Goal: Task Accomplishment & Management: Complete application form

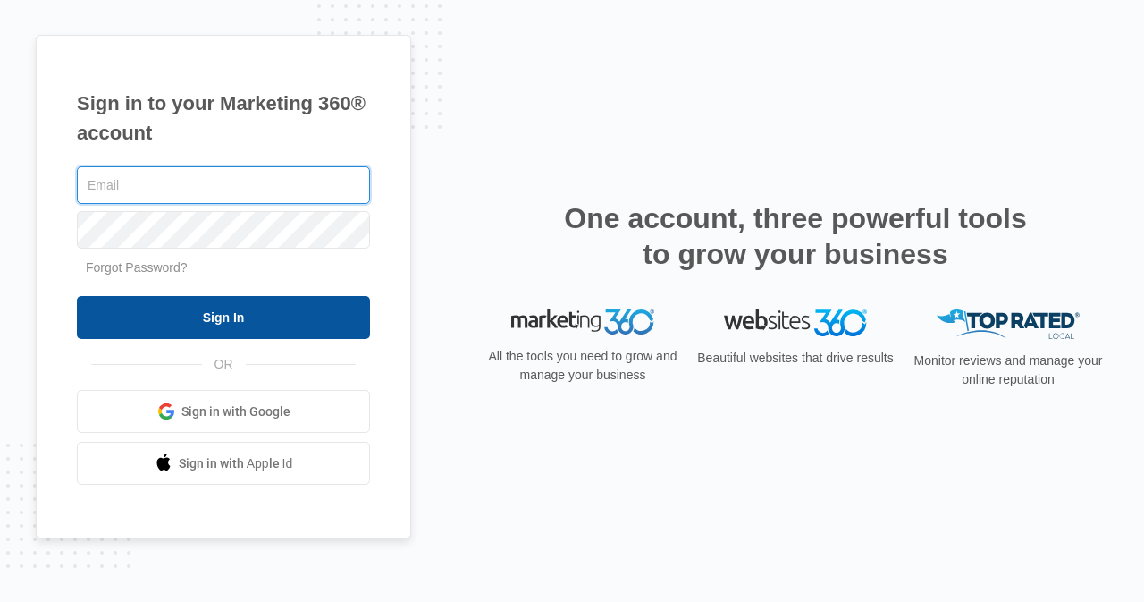
type input "[EMAIL_ADDRESS][DOMAIN_NAME]"
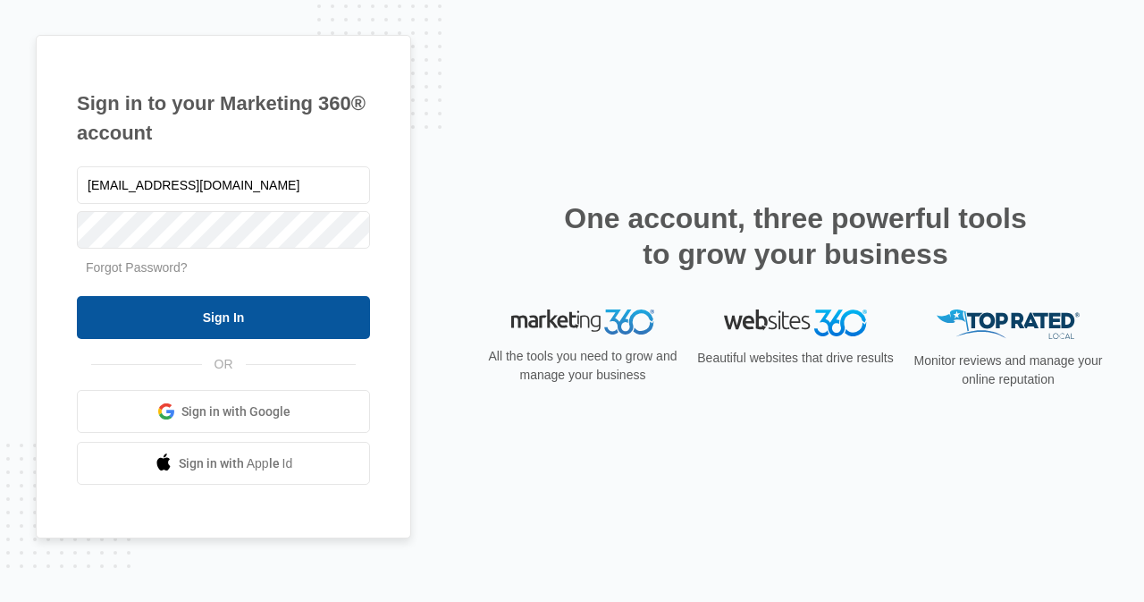
click at [323, 304] on input "Sign In" at bounding box center [223, 317] width 293 height 43
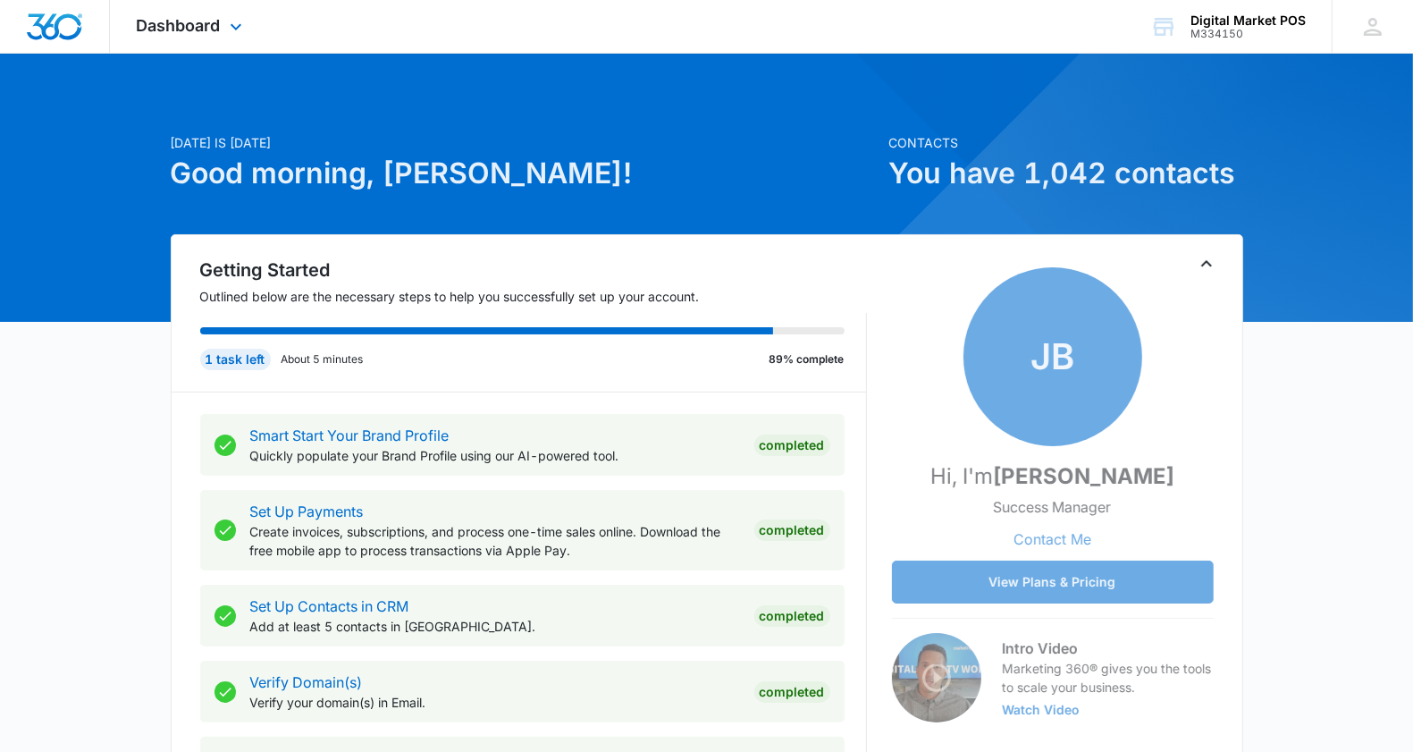
click at [179, 5] on div "Dashboard Apps Reputation Websites Forms CRM Email Social Content Ads Intellige…" at bounding box center [192, 26] width 164 height 53
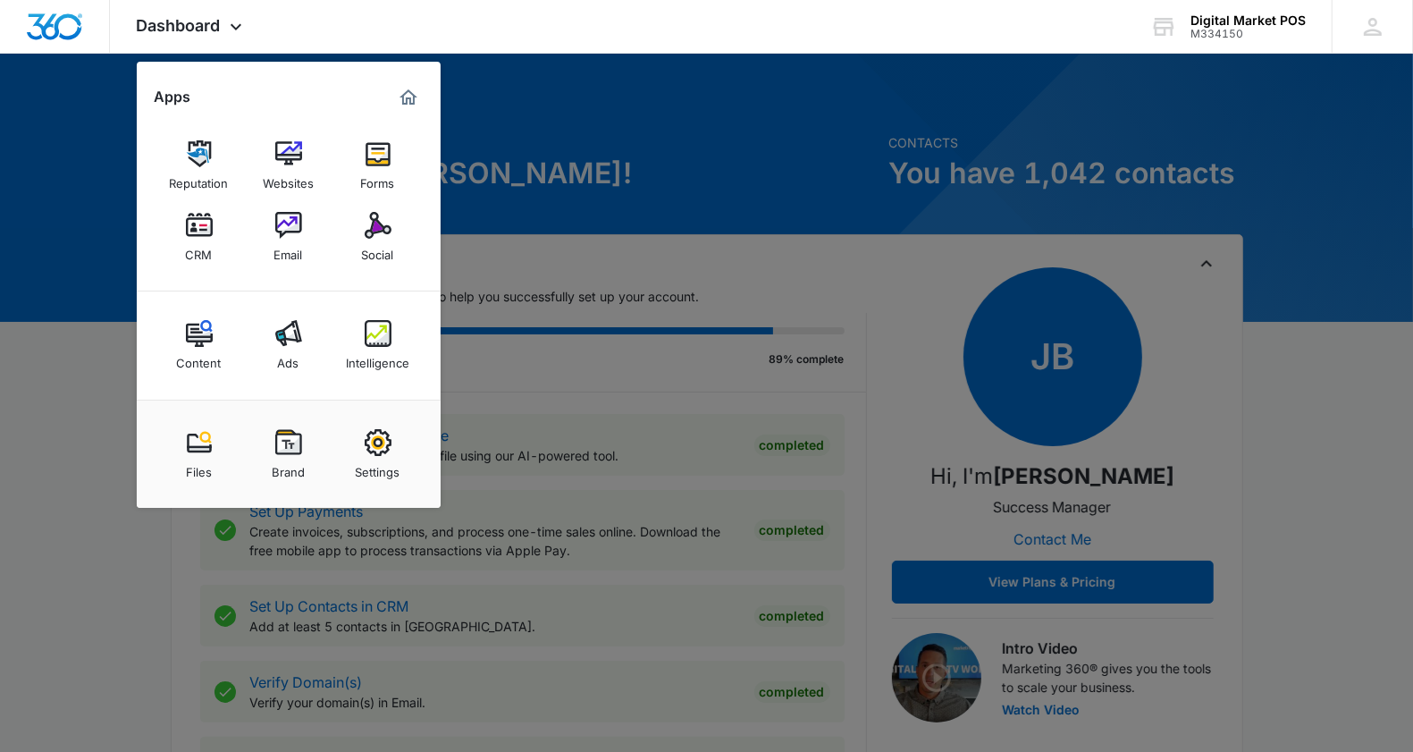
click at [190, 215] on img at bounding box center [199, 225] width 27 height 27
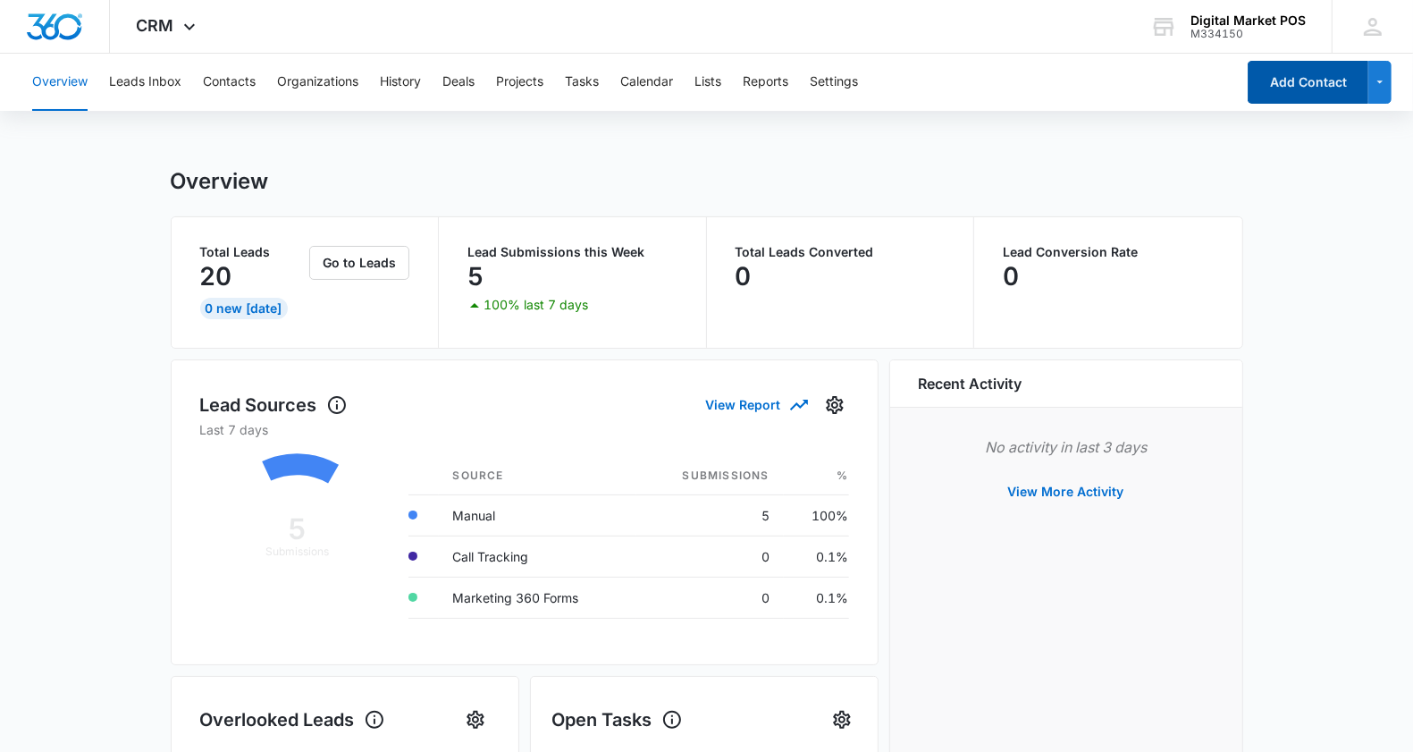
click at [1315, 65] on button "Add Contact" at bounding box center [1308, 82] width 121 height 43
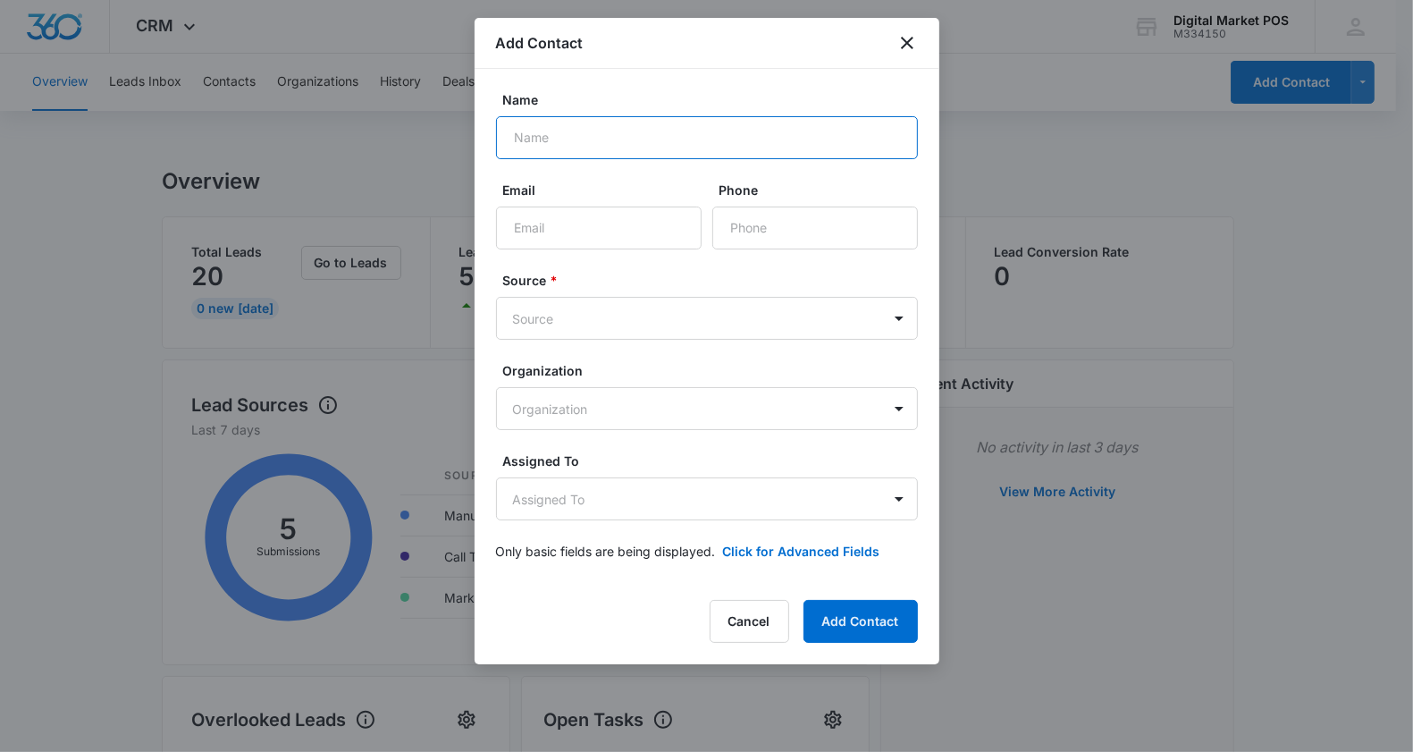
click at [654, 136] on input "Name" at bounding box center [707, 137] width 422 height 43
type input "Scott"
click at [791, 235] on input "Phone" at bounding box center [816, 228] width 206 height 43
paste input "(708) 341-5657"
type input "(708) 341-5657"
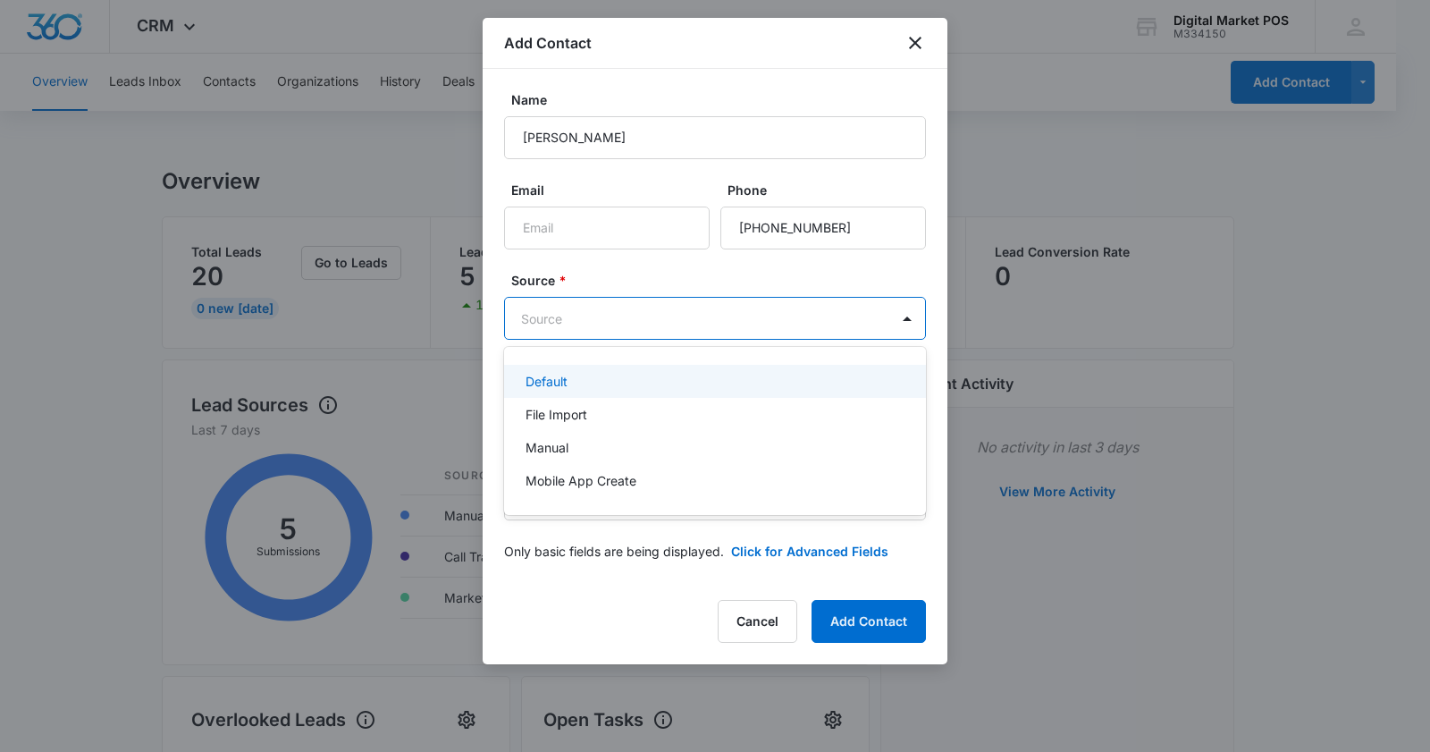
click at [569, 382] on div "Default" at bounding box center [713, 381] width 375 height 19
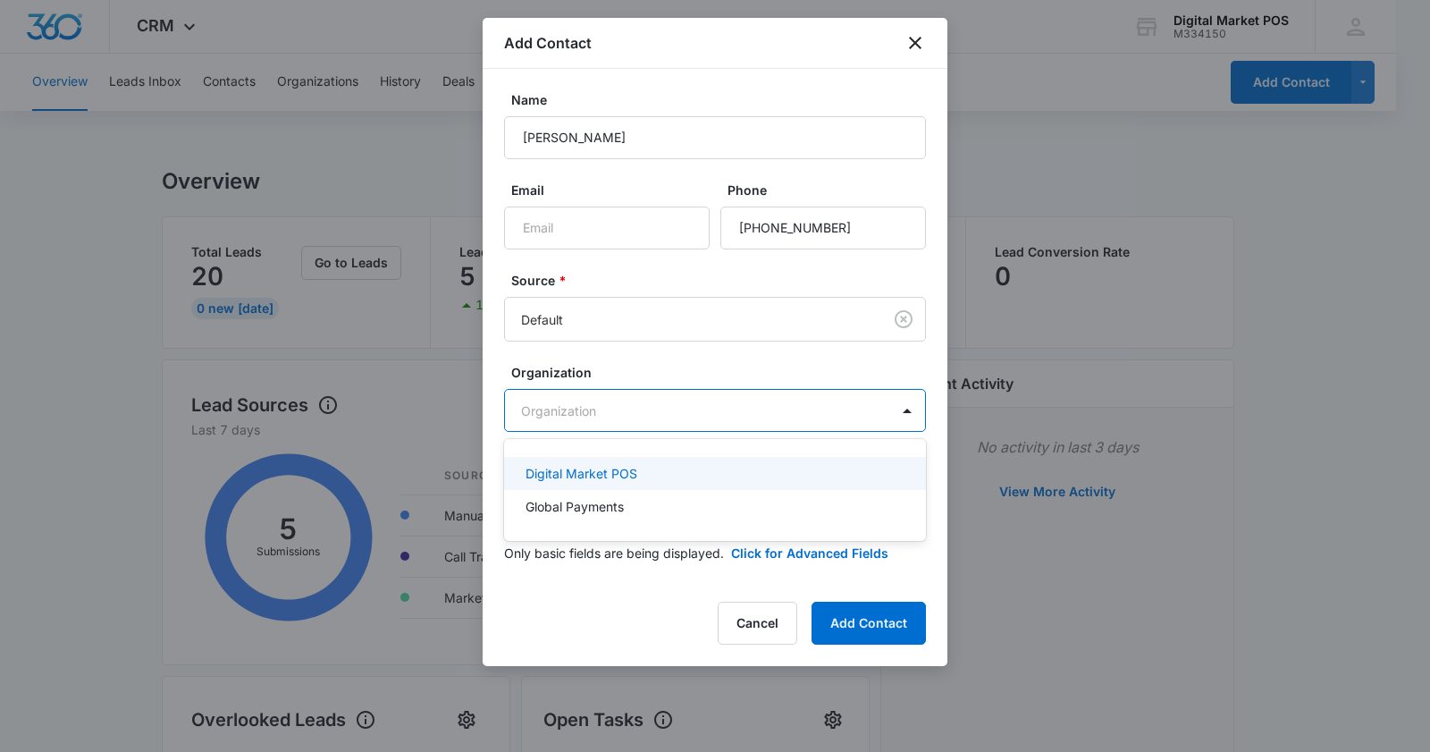
click at [593, 404] on body "CRM Apps Reputation Websites Forms CRM Email Social Content Ads Intelligence Fi…" at bounding box center [715, 376] width 1430 height 752
click at [593, 404] on div at bounding box center [715, 376] width 1430 height 752
click at [593, 404] on body "CRM Apps Reputation Websites Forms CRM Email Social Content Ads Intelligence Fi…" at bounding box center [715, 376] width 1430 height 752
click at [595, 404] on div at bounding box center [715, 376] width 1430 height 752
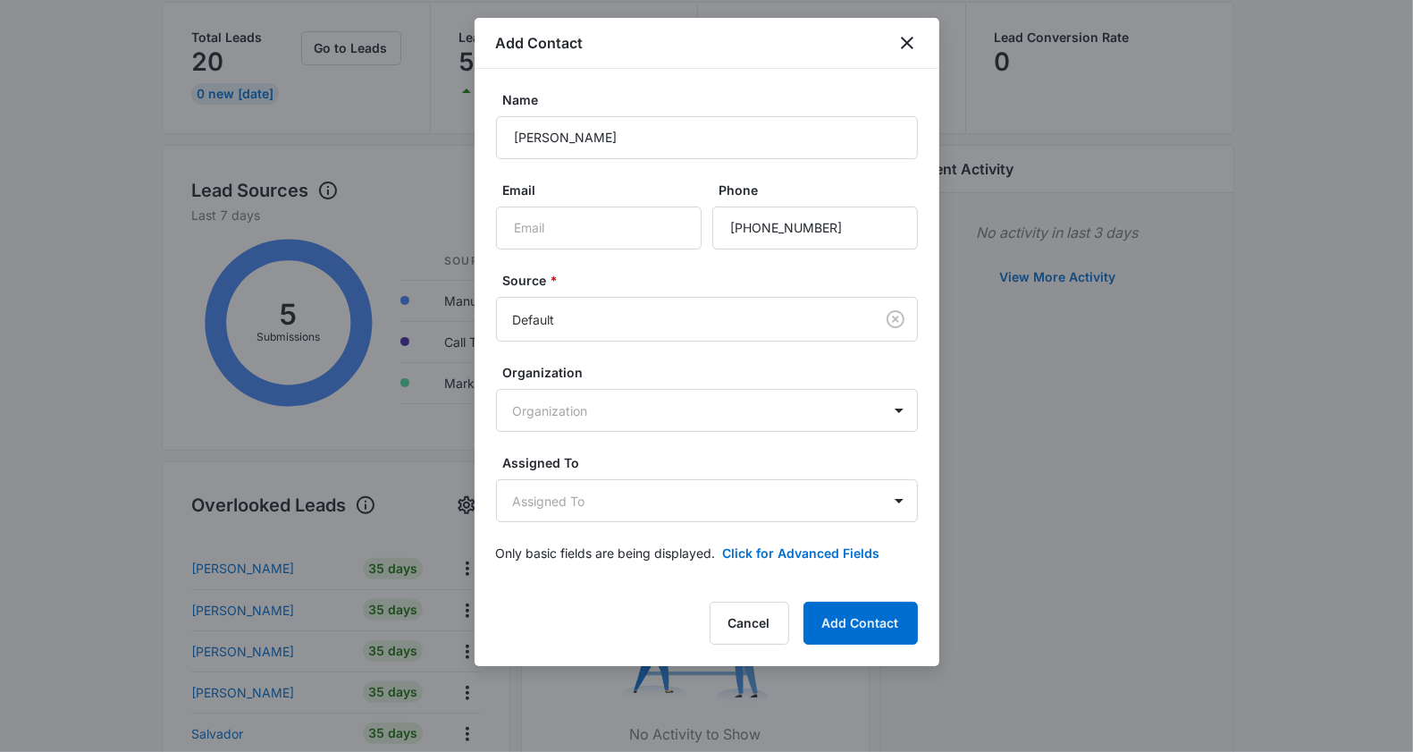
scroll to position [224, 0]
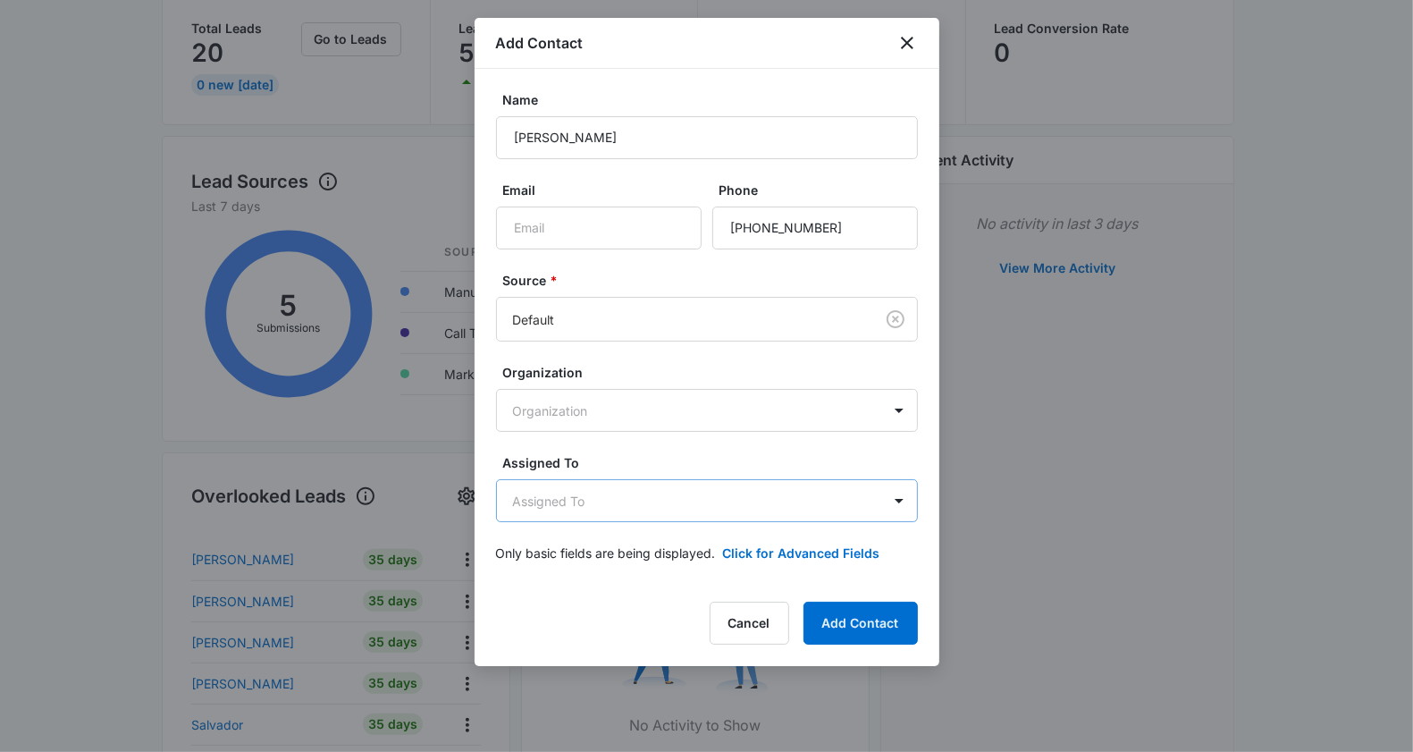
click at [556, 507] on body "CRM Apps Reputation Websites Forms CRM Email Social Content Ads Intelligence Fi…" at bounding box center [706, 548] width 1413 height 1544
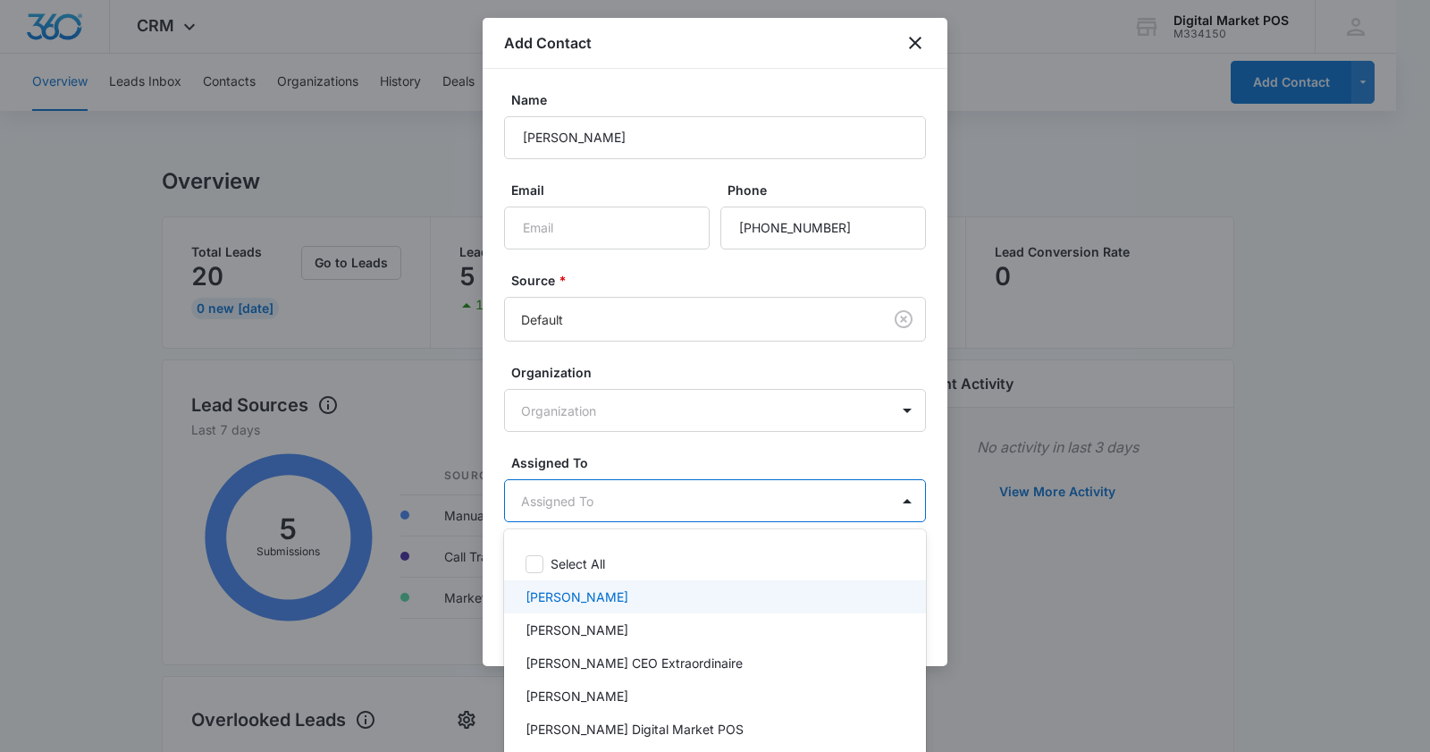
click at [606, 605] on div "Marko Z" at bounding box center [713, 596] width 375 height 19
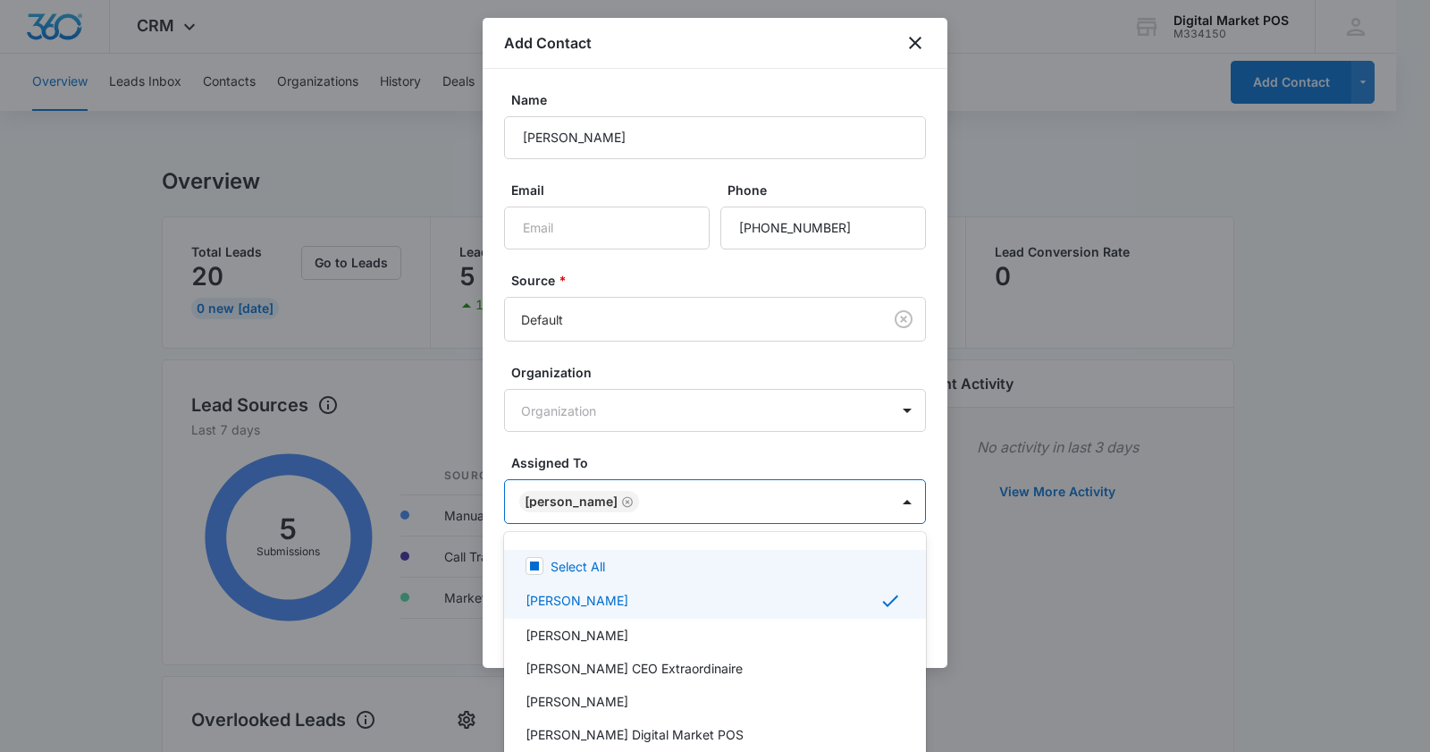
click at [718, 27] on div at bounding box center [715, 376] width 1430 height 752
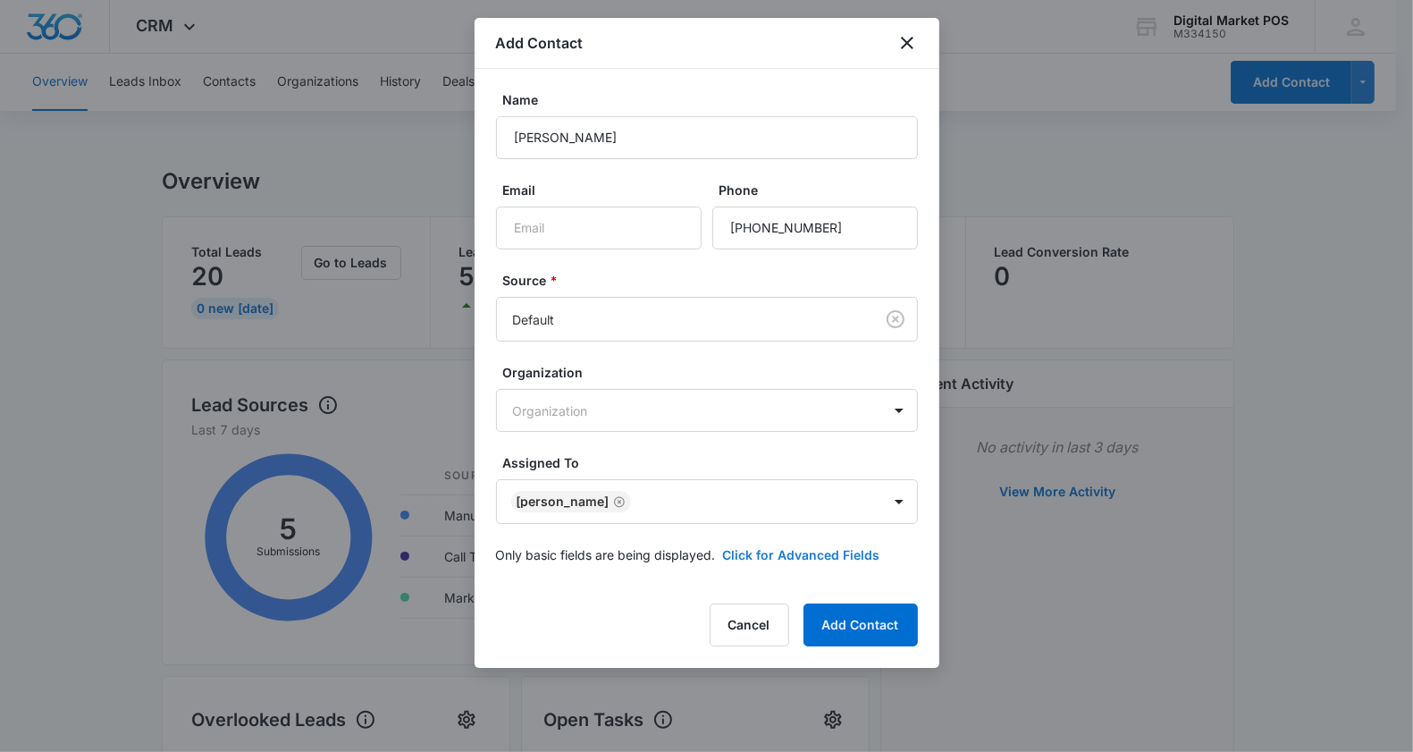
click at [778, 559] on button "Click for Advanced Fields" at bounding box center [801, 554] width 157 height 19
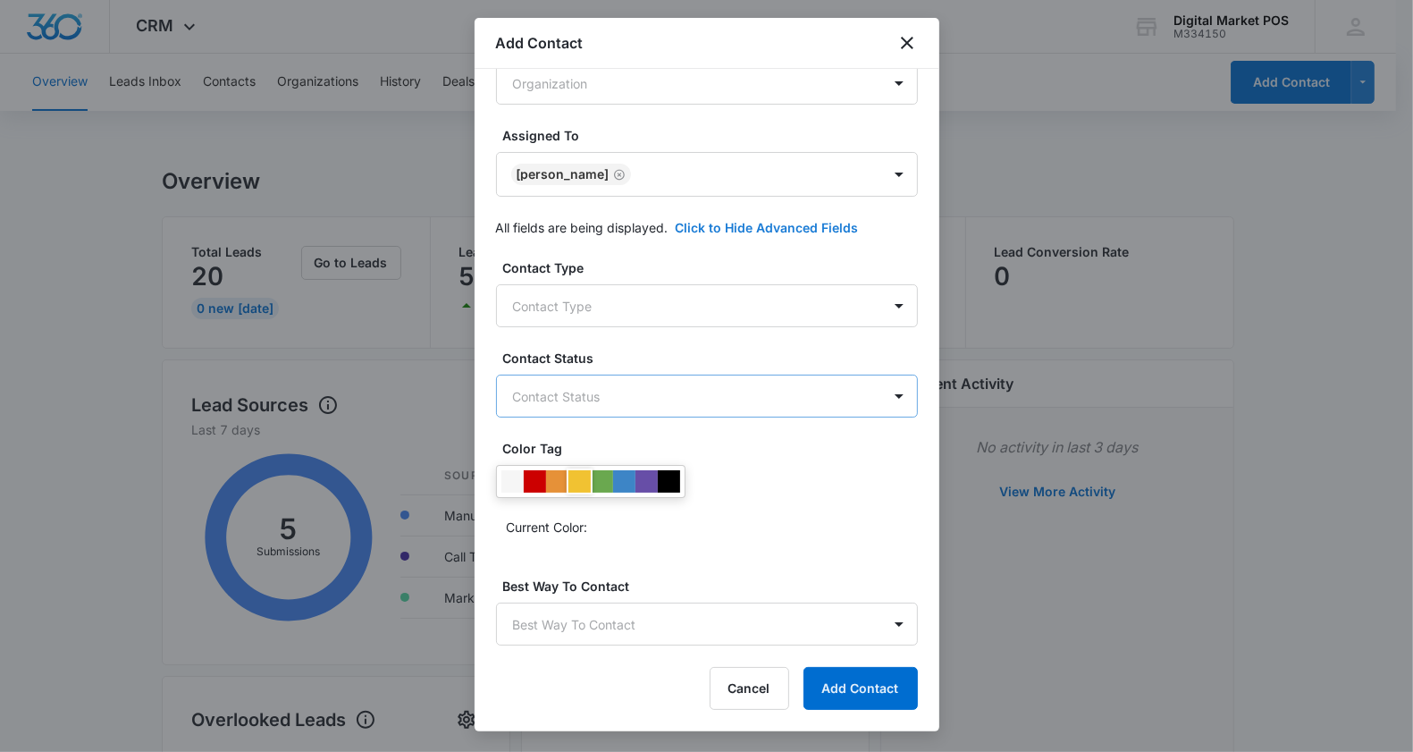
scroll to position [335, 0]
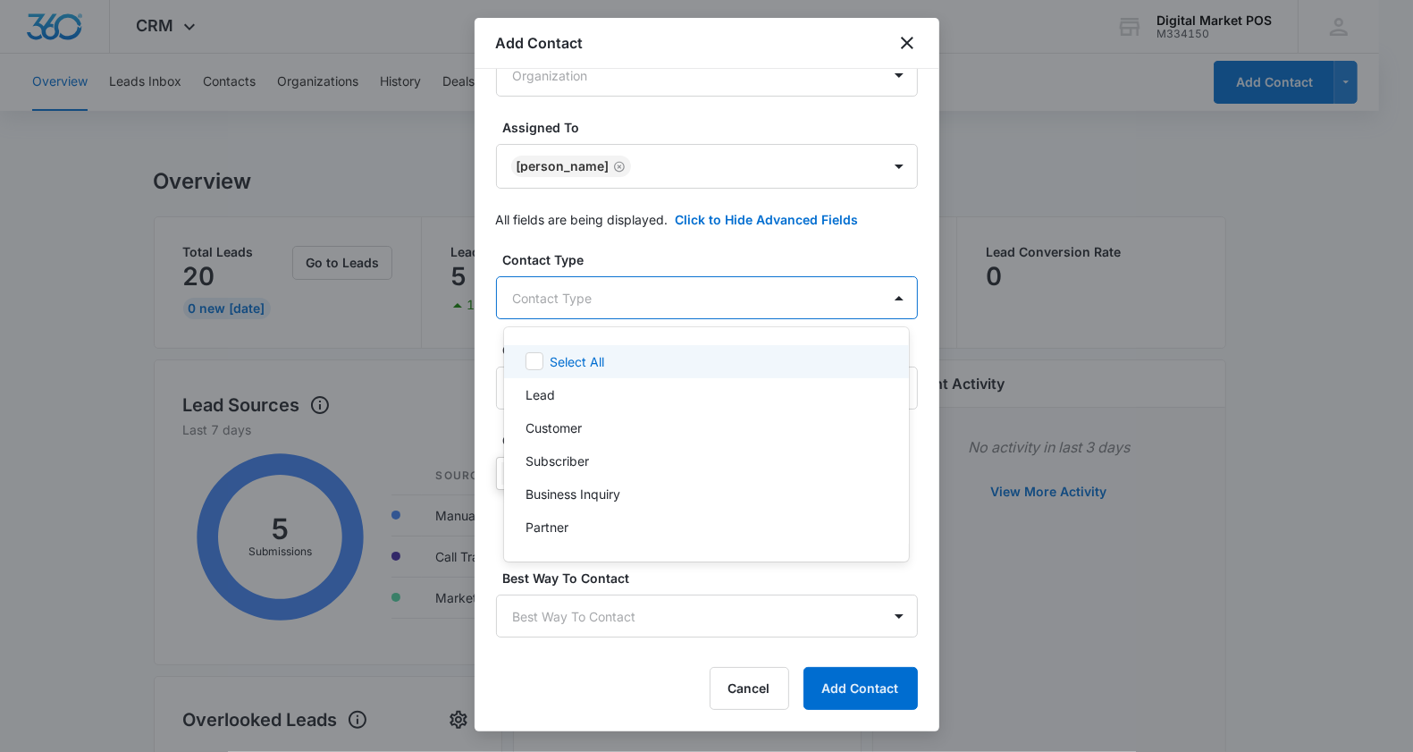
click at [582, 308] on body "CRM Apps Reputation Websites Forms CRM Email Social Content Ads Intelligence Fi…" at bounding box center [706, 376] width 1413 height 752
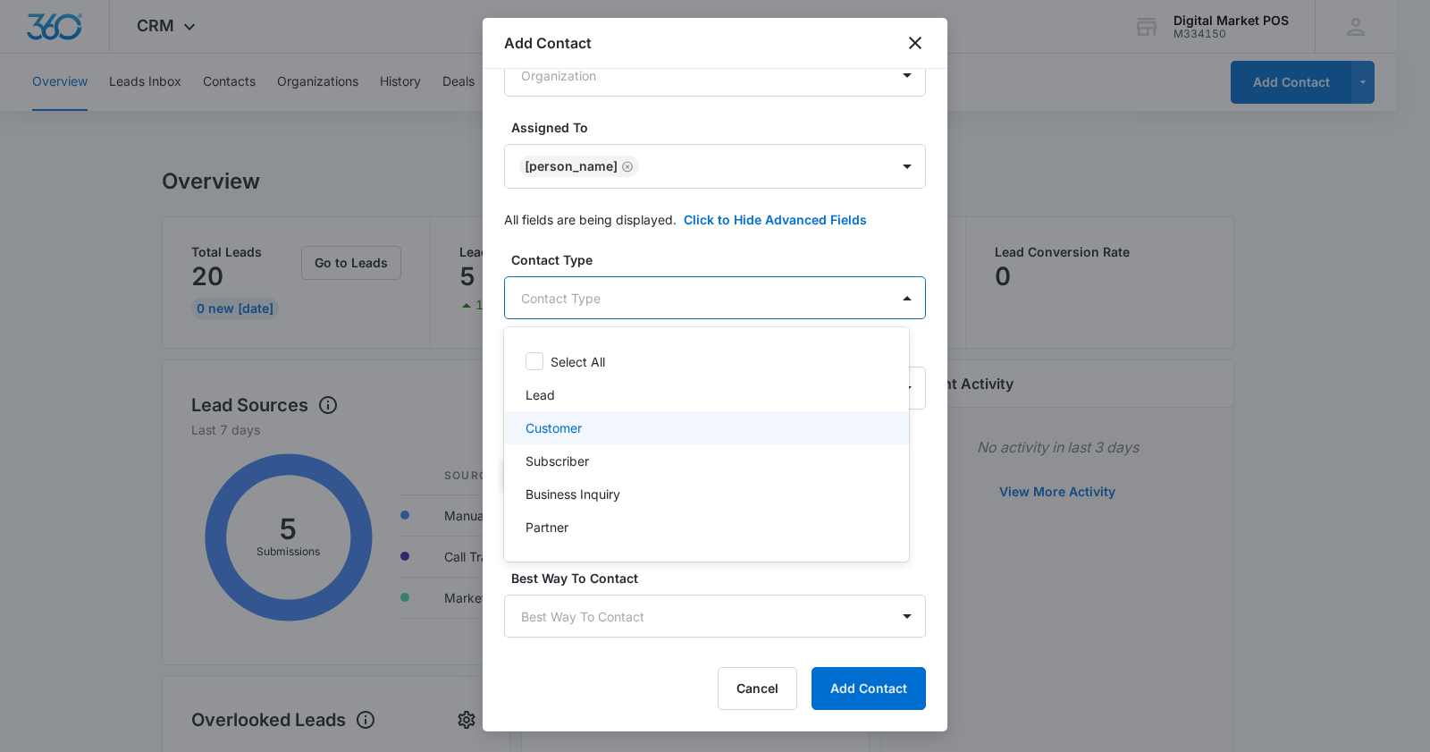
click at [574, 426] on p "Customer" at bounding box center [554, 427] width 56 height 19
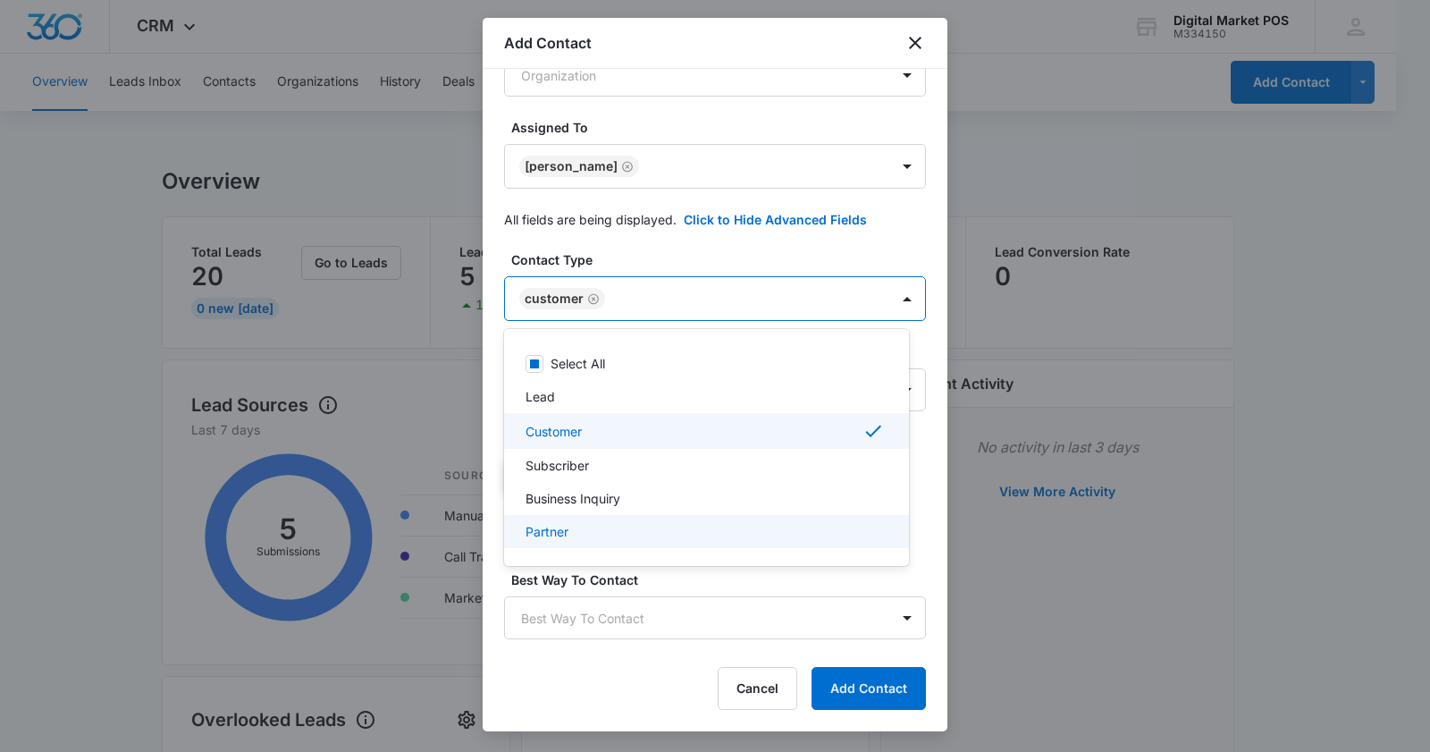
click at [659, 591] on div at bounding box center [715, 376] width 1430 height 752
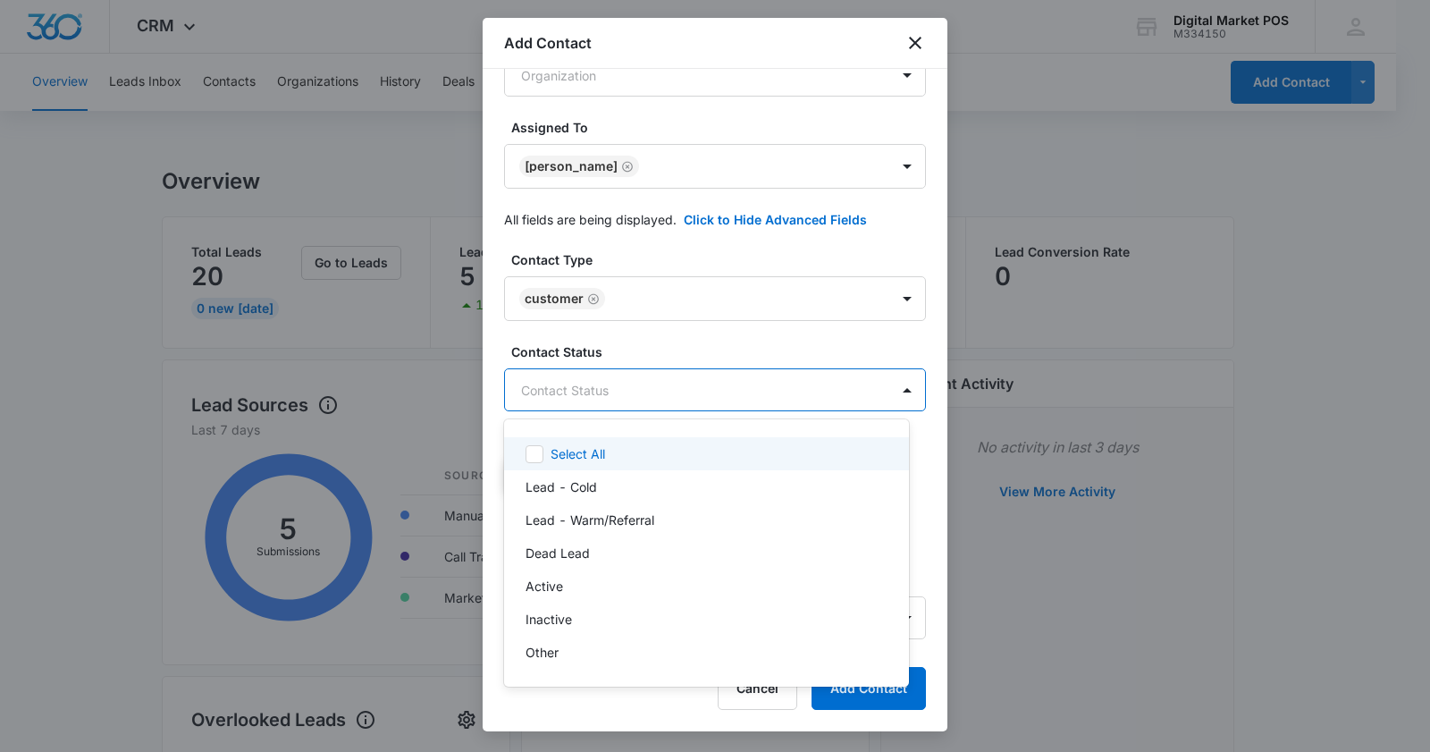
click at [586, 384] on body "CRM Apps Reputation Websites Forms CRM Email Social Content Ads Intelligence Fi…" at bounding box center [715, 376] width 1430 height 752
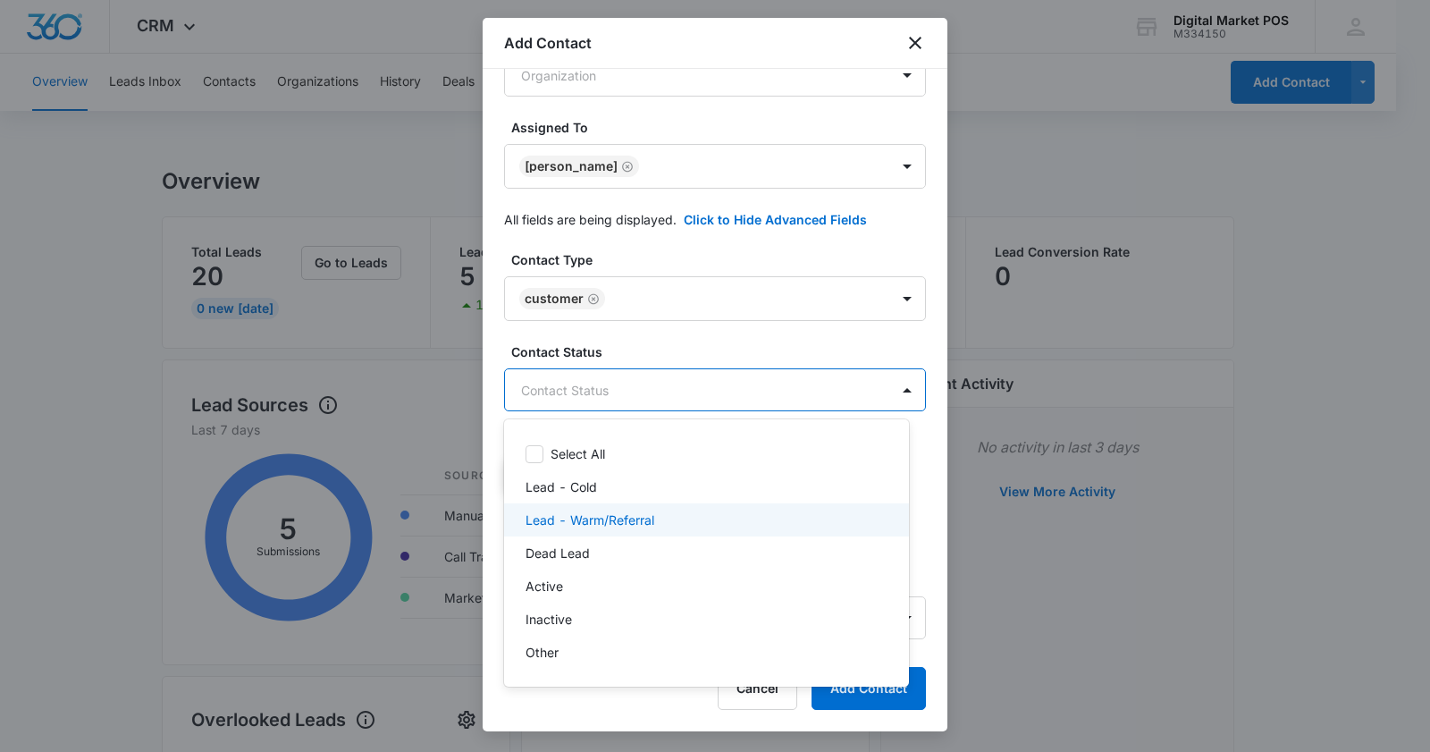
click at [614, 516] on p "Lead - Warm/Referral" at bounding box center [590, 519] width 129 height 19
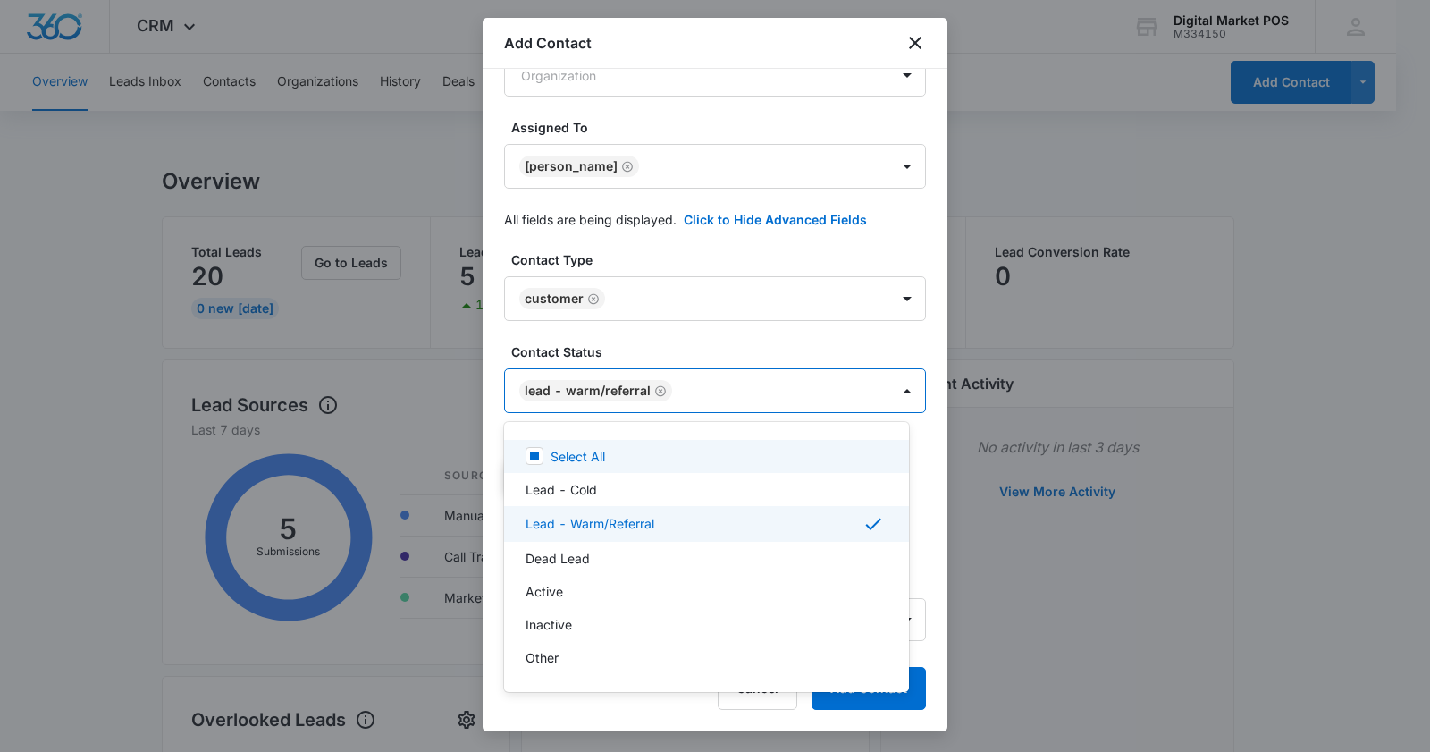
click at [762, 346] on div at bounding box center [715, 376] width 1430 height 752
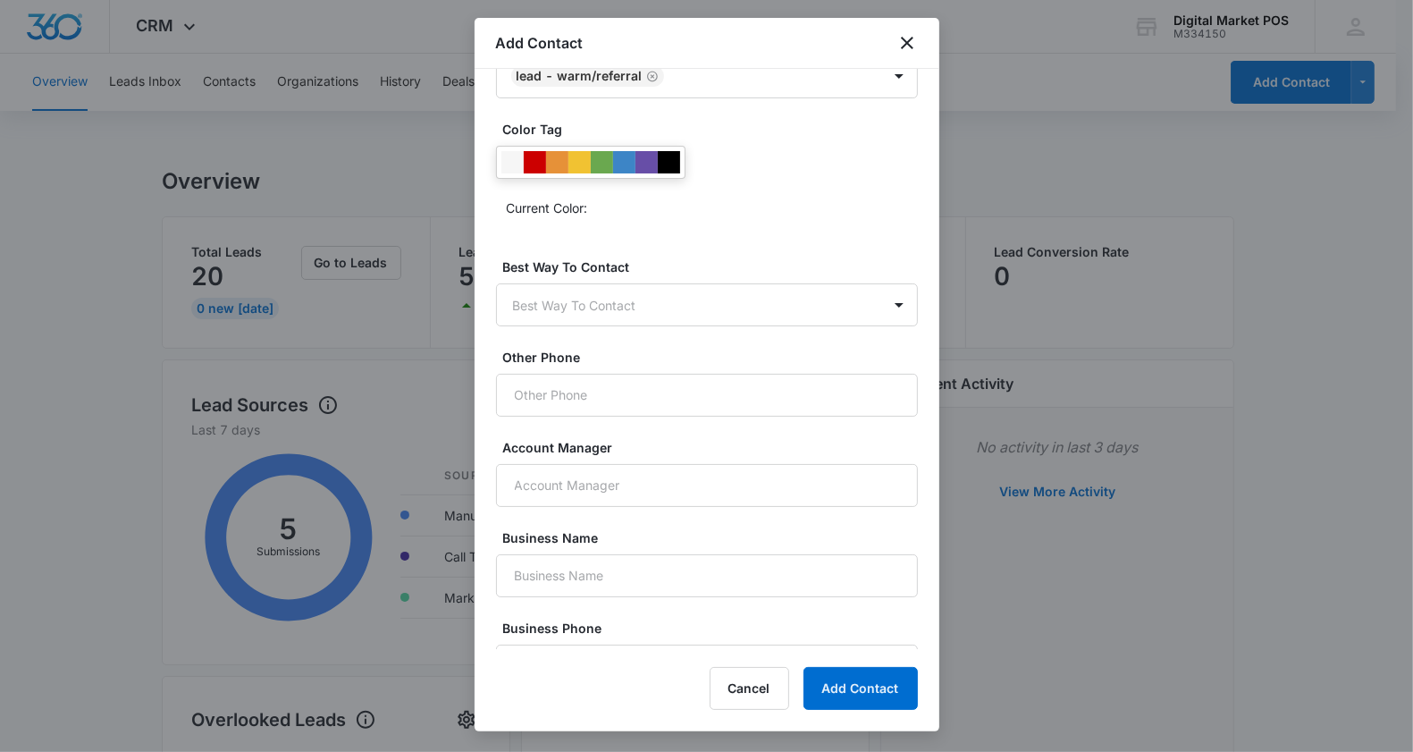
scroll to position [671, 0]
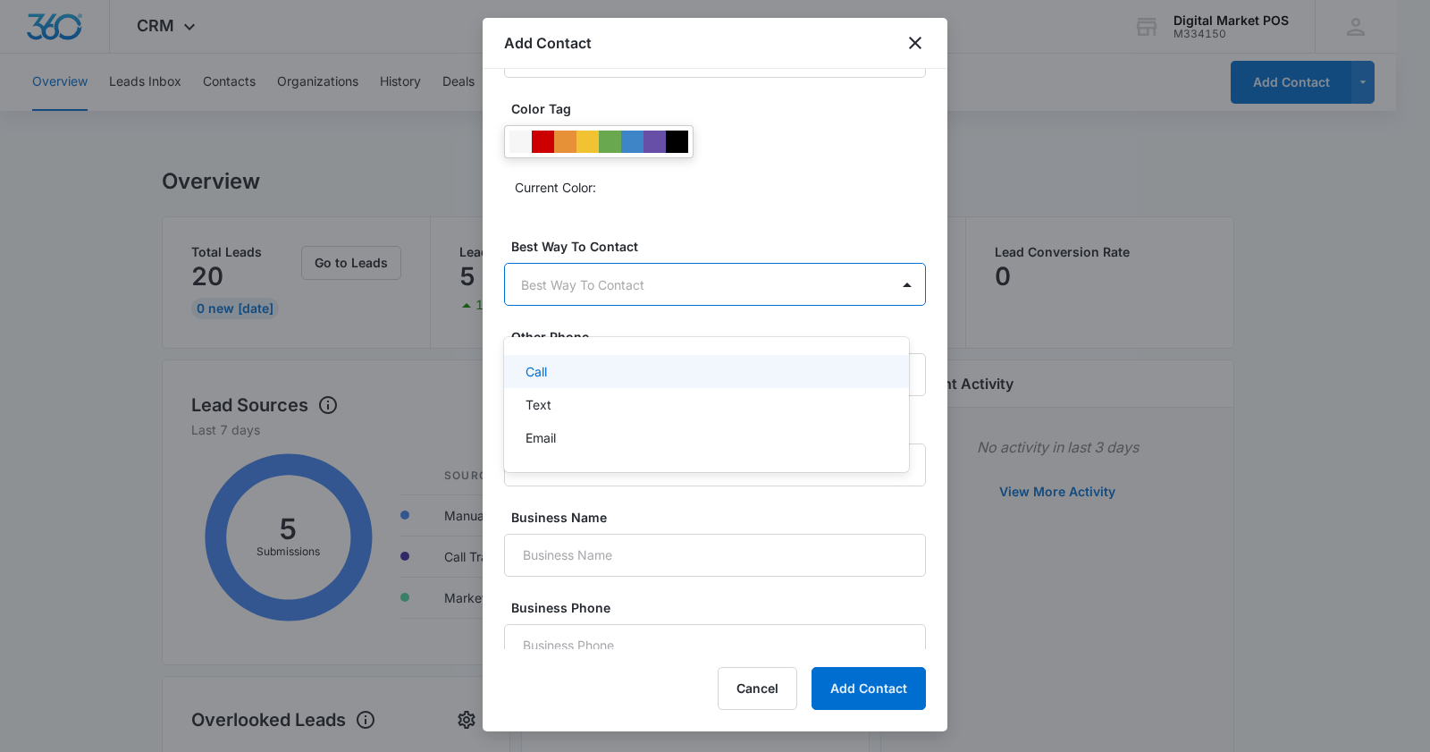
click at [564, 378] on div "Call" at bounding box center [705, 371] width 358 height 19
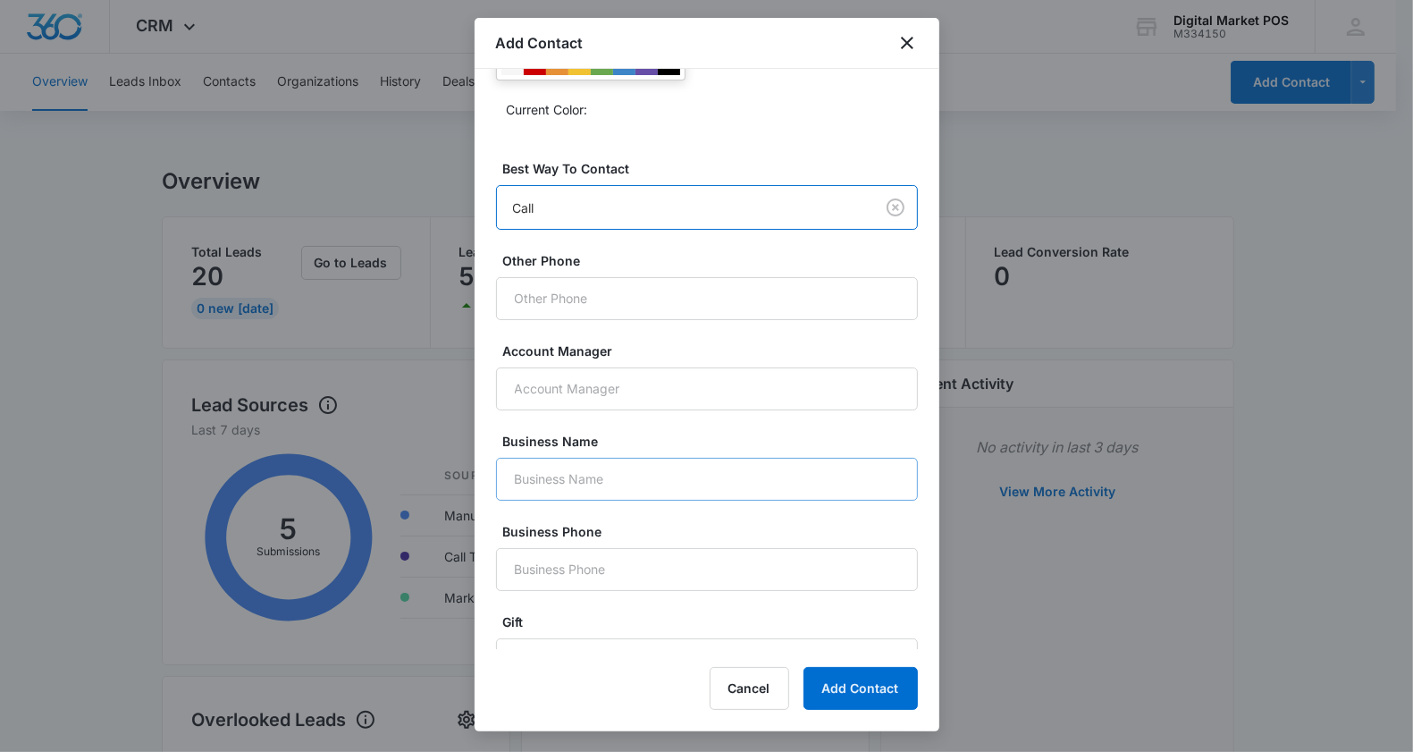
scroll to position [894, 0]
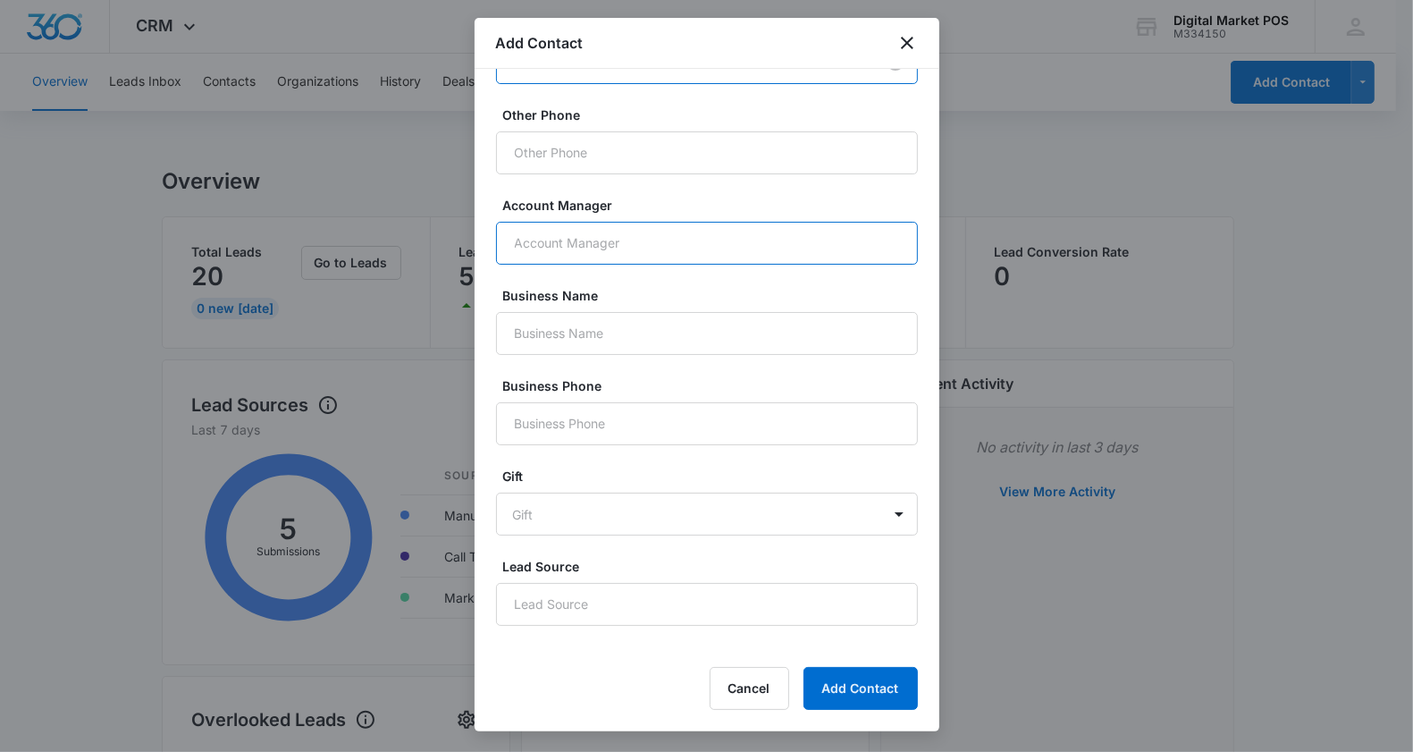
click at [584, 265] on input "Account Manager" at bounding box center [707, 243] width 422 height 43
type input "Marko"
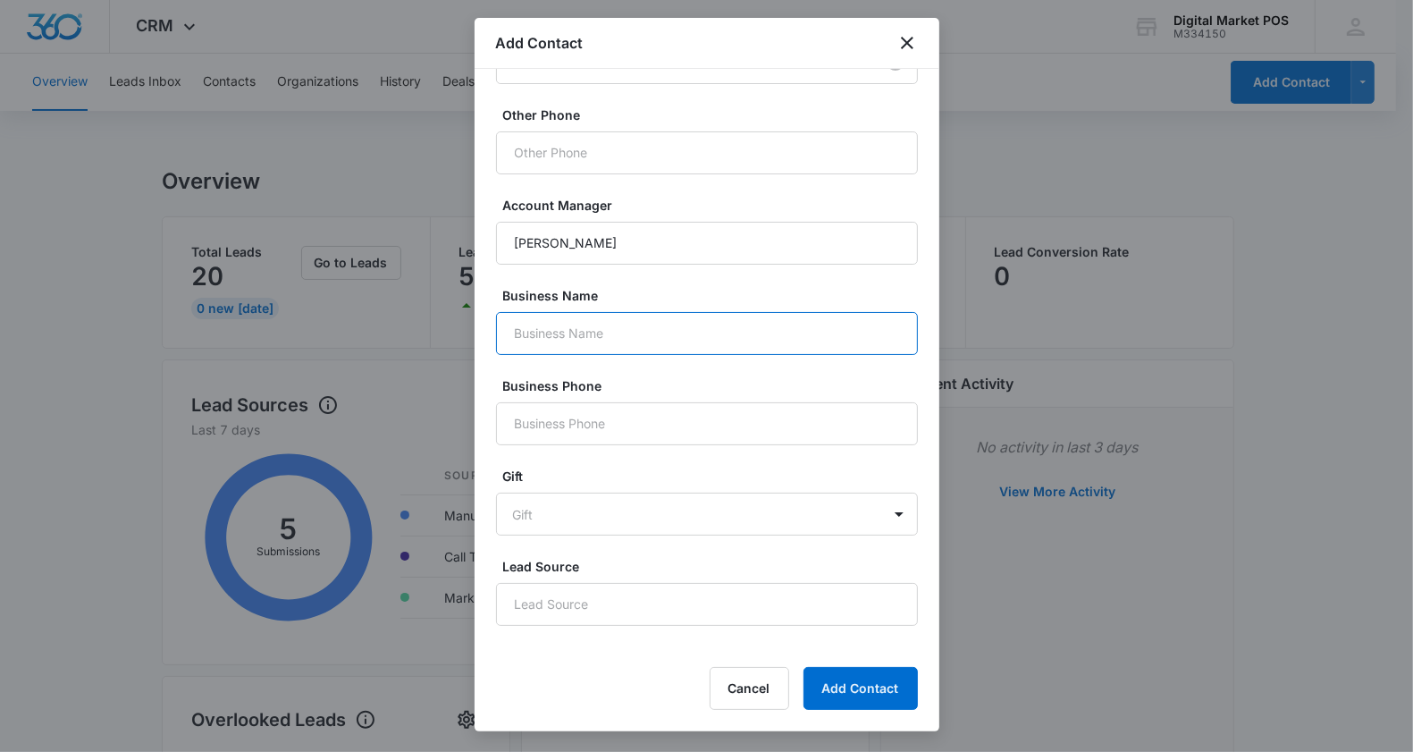
click at [583, 342] on input "Business Name" at bounding box center [707, 333] width 422 height 43
paste input "Sno Daze Tropical Sno"
type input "Sno Daze Tropical Sno"
click at [596, 485] on label "Gift" at bounding box center [714, 476] width 422 height 19
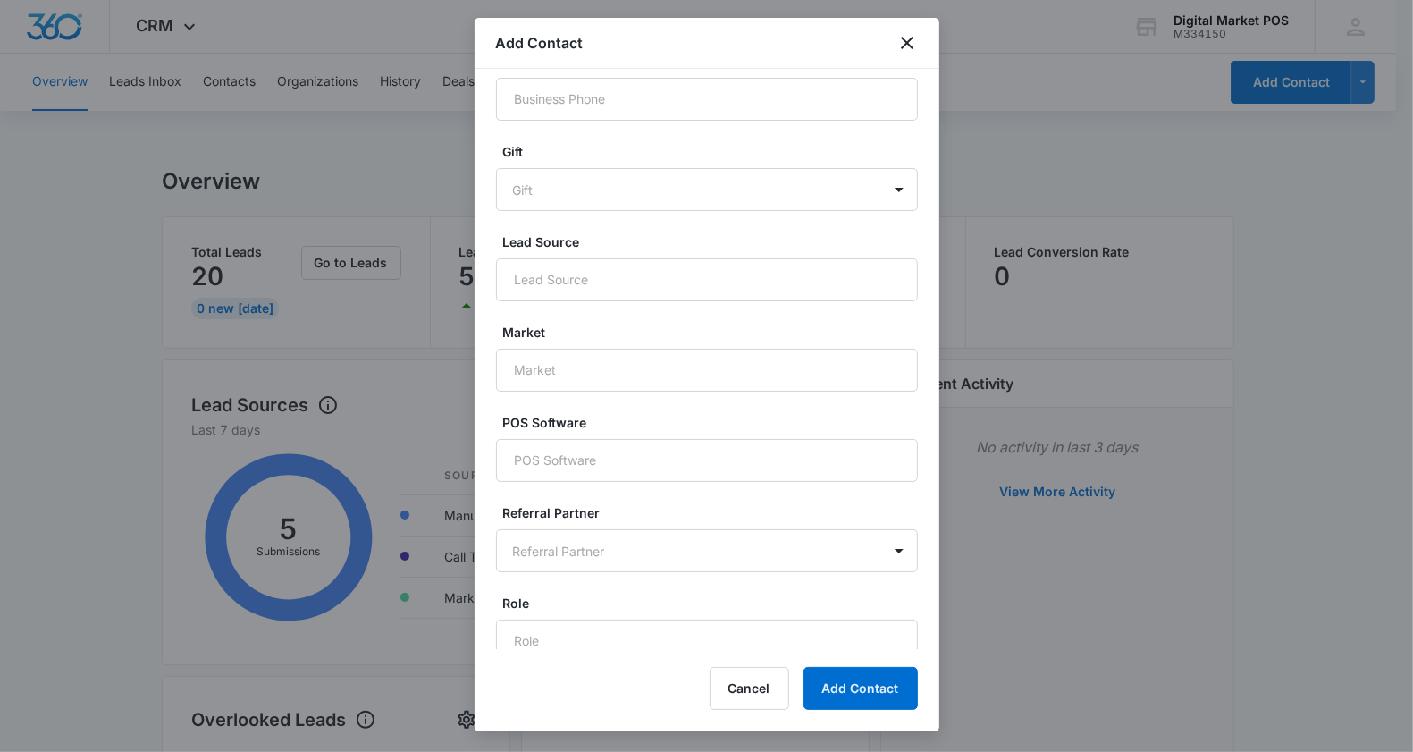
scroll to position [1229, 0]
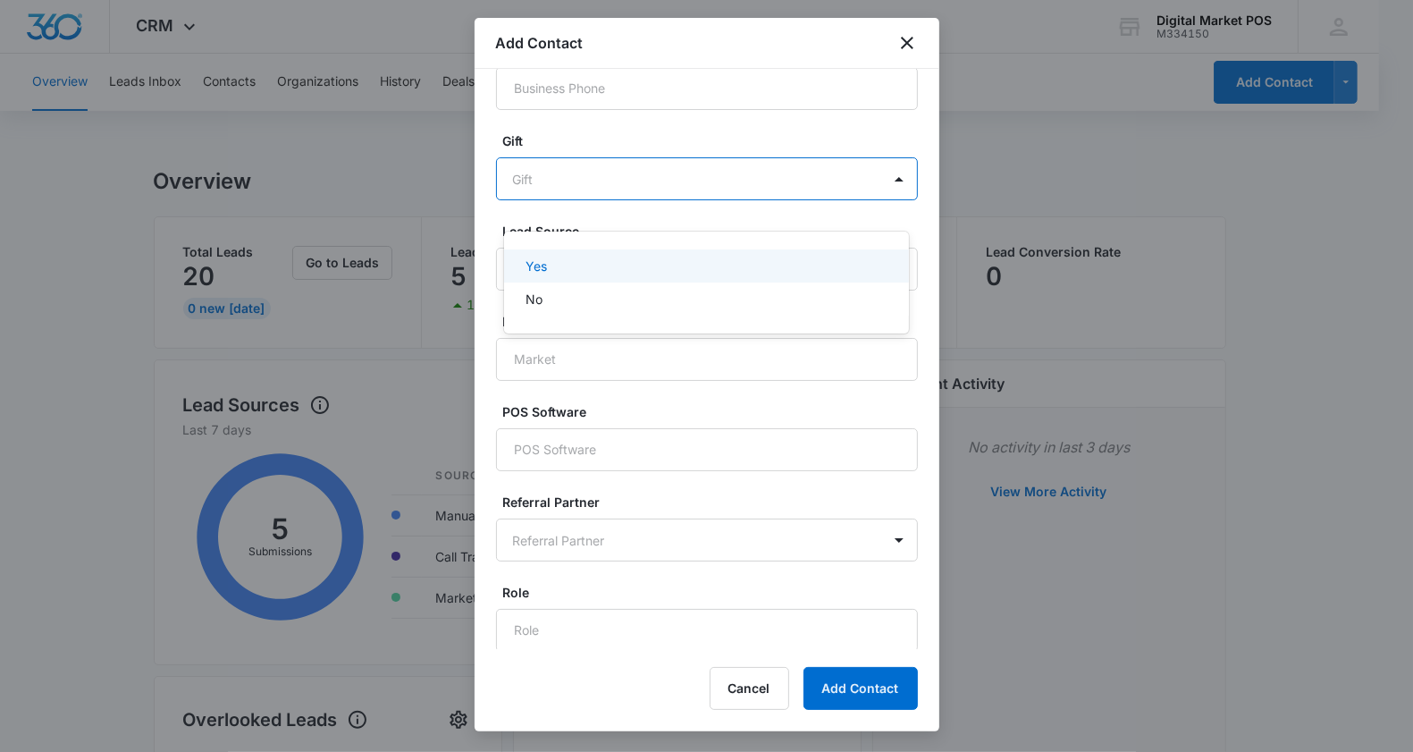
click at [583, 224] on body "CRM Apps Reputation Websites Forms CRM Email Social Content Ads Intelligence Fi…" at bounding box center [706, 376] width 1413 height 752
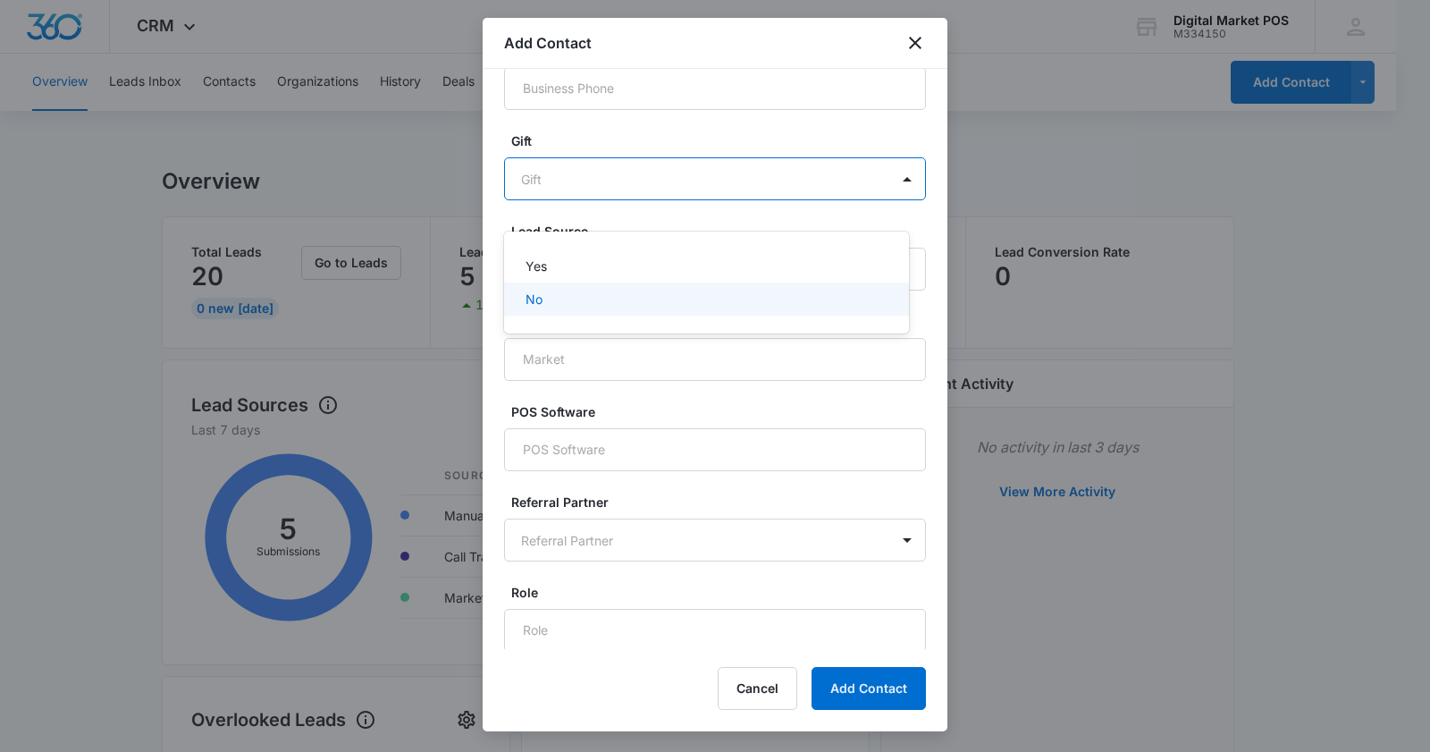
click at [566, 299] on div "No" at bounding box center [705, 299] width 358 height 19
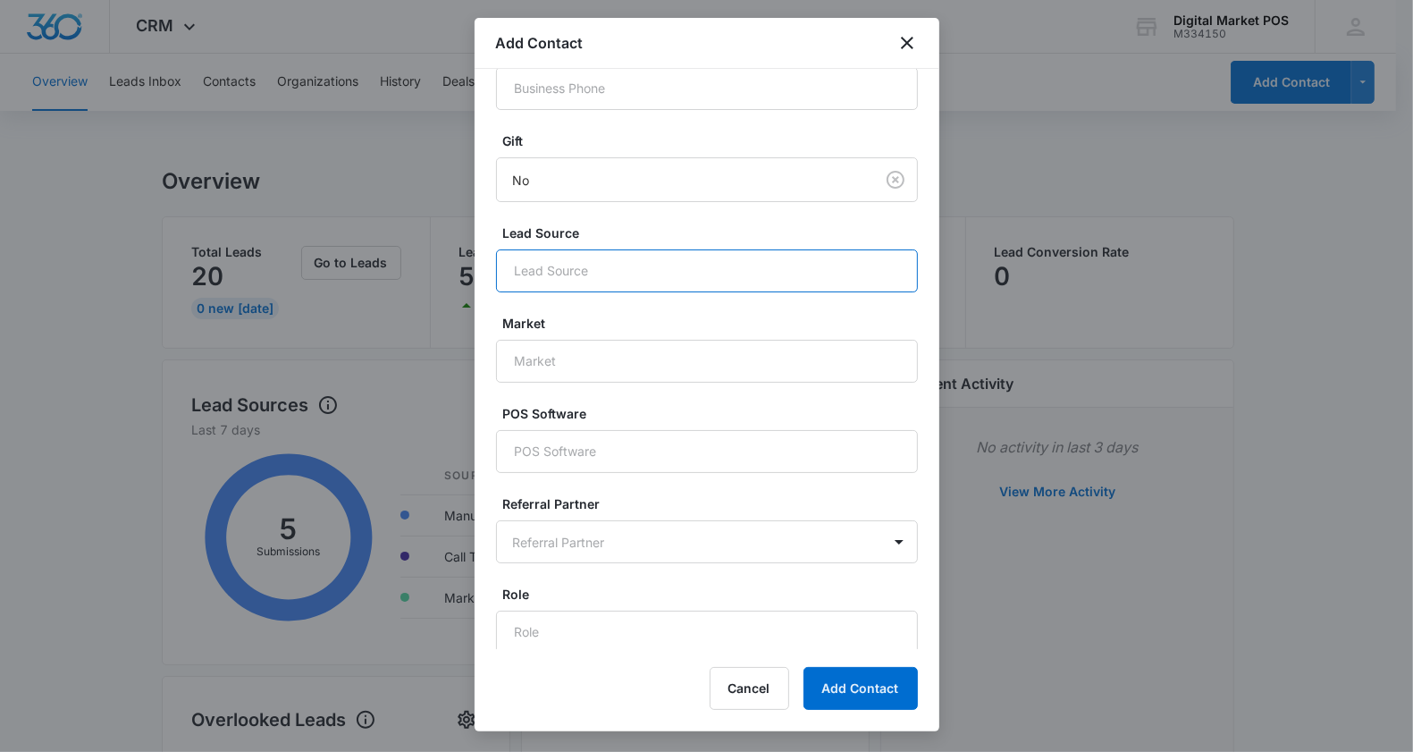
click at [575, 291] on input "Lead Source" at bounding box center [707, 270] width 422 height 43
type input "Googlr"
click at [569, 378] on input "Market" at bounding box center [707, 361] width 422 height 43
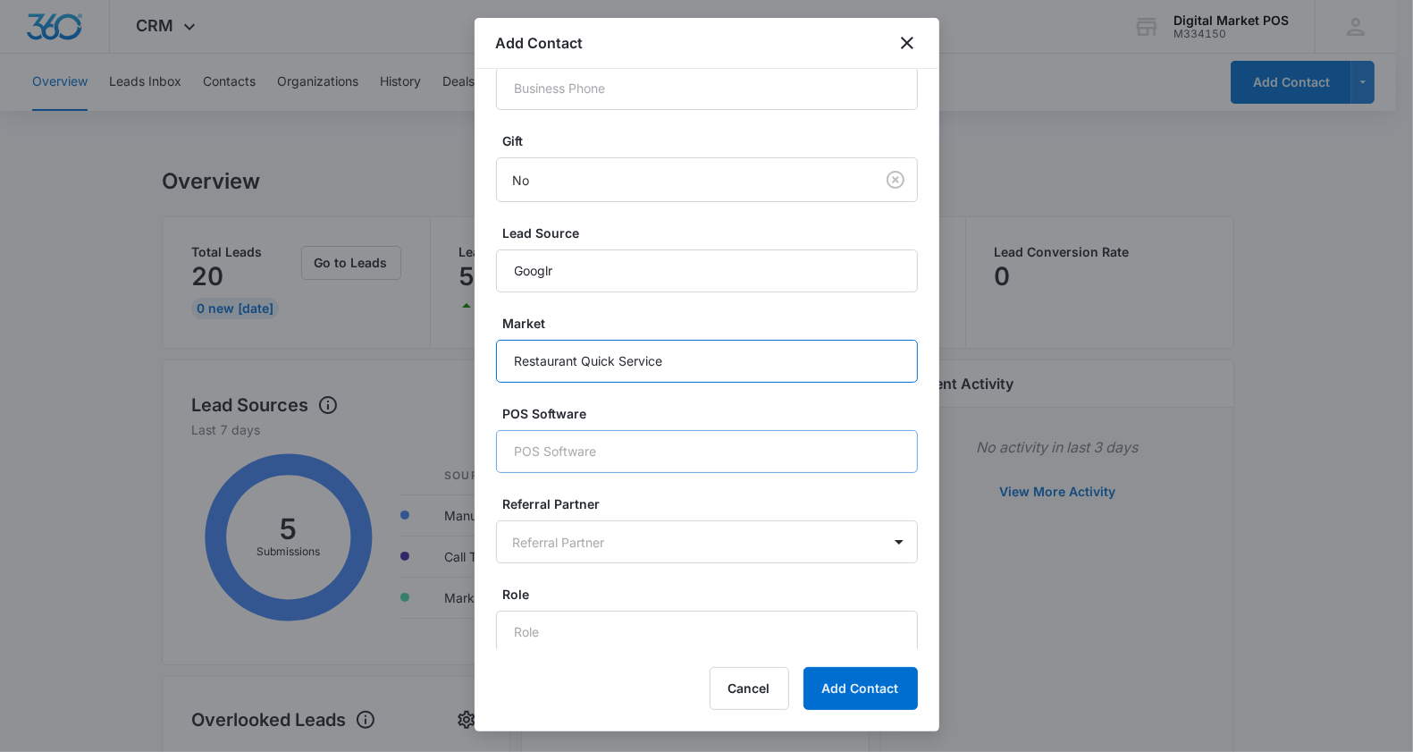
type input "Restaurant Quick Service"
click at [575, 461] on input "POS Software" at bounding box center [707, 451] width 422 height 43
click at [578, 473] on input "POS Software" at bounding box center [707, 451] width 422 height 43
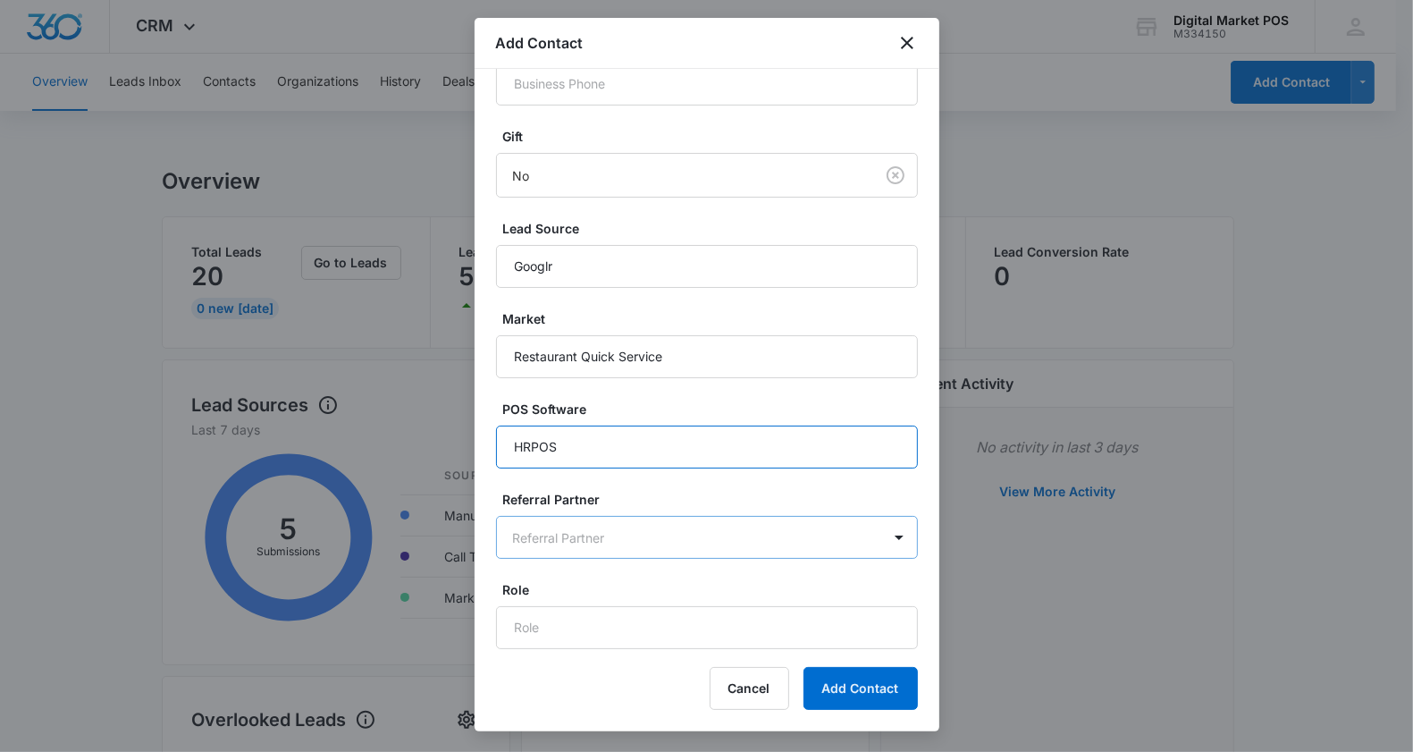
type input "HRPOS"
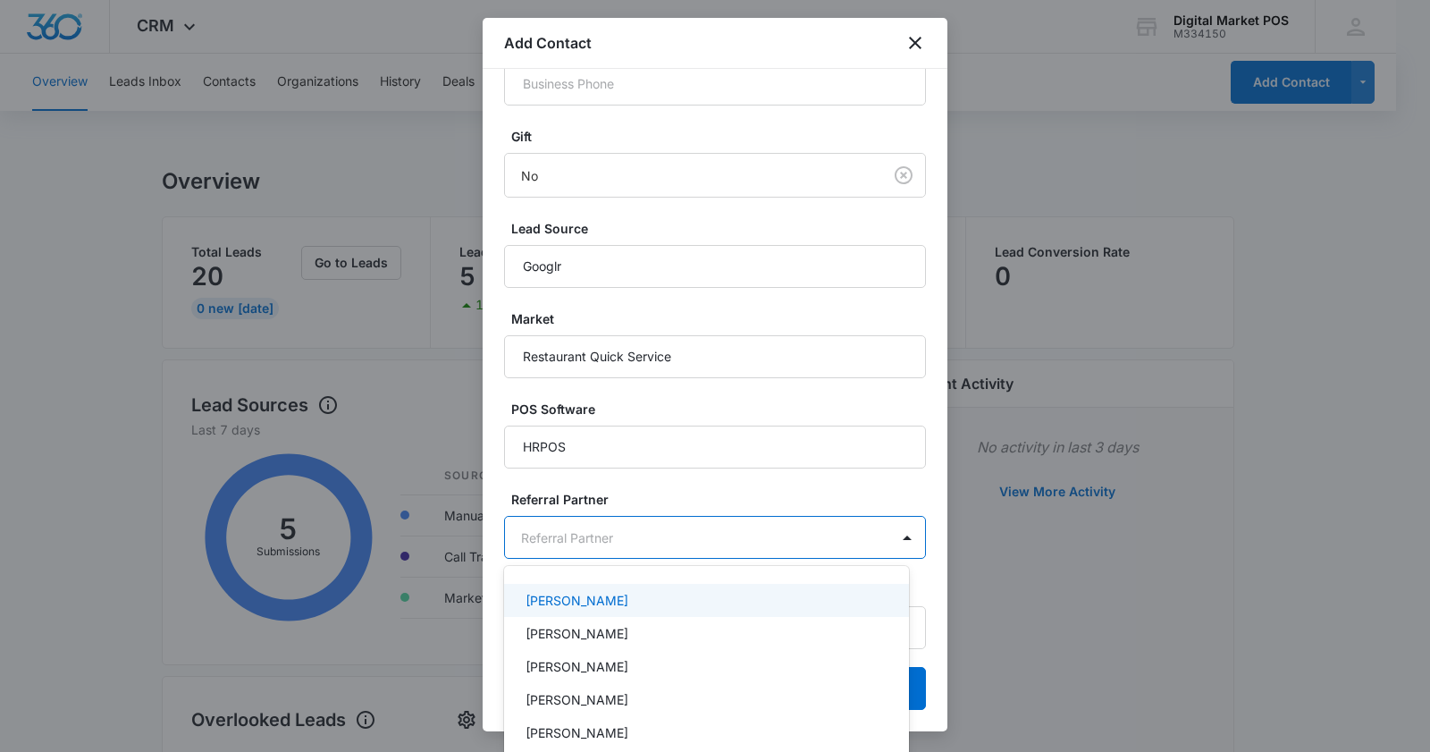
click at [529, 528] on body "CRM Apps Reputation Websites Forms CRM Email Social Content Ads Intelligence Fi…" at bounding box center [715, 376] width 1430 height 752
click at [547, 485] on div at bounding box center [715, 376] width 1430 height 752
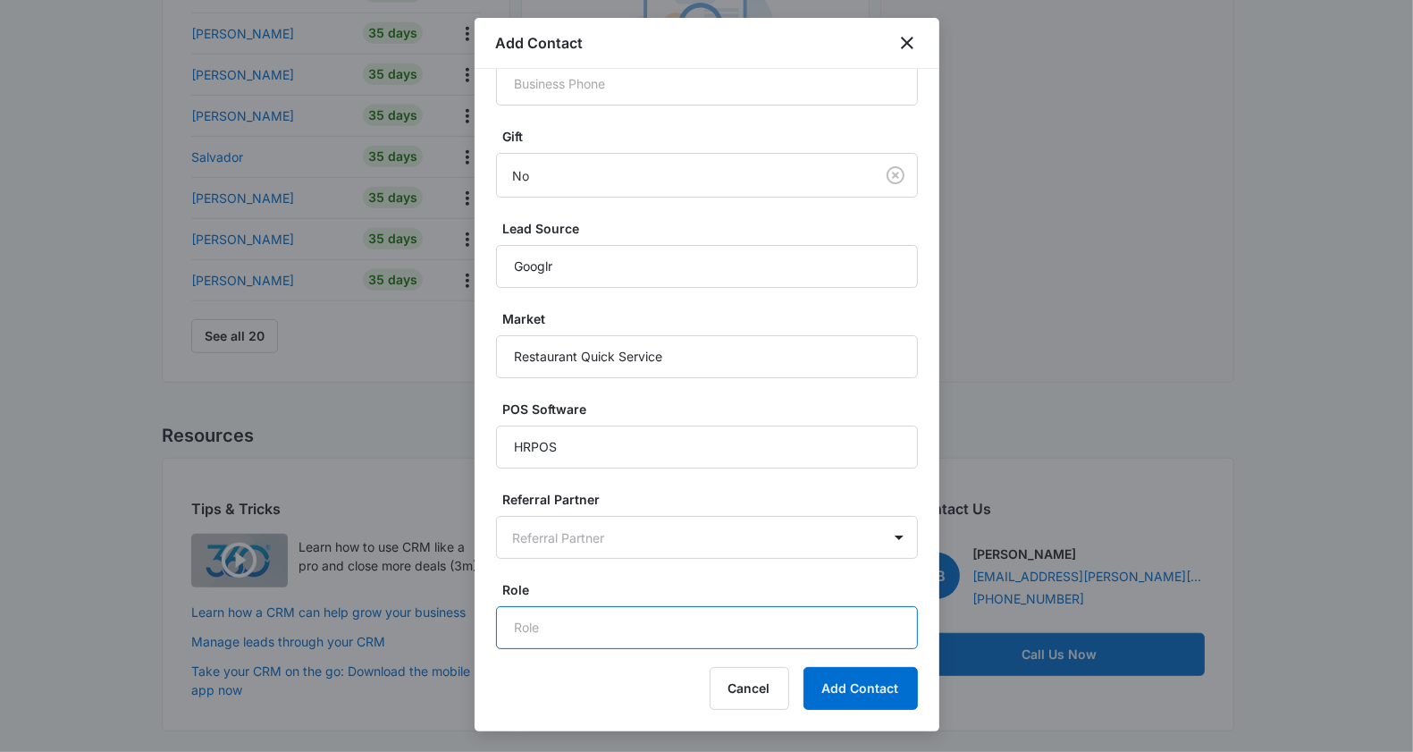
click at [552, 613] on input "Role" at bounding box center [707, 627] width 422 height 43
click at [858, 678] on button "Add Contact" at bounding box center [861, 688] width 114 height 43
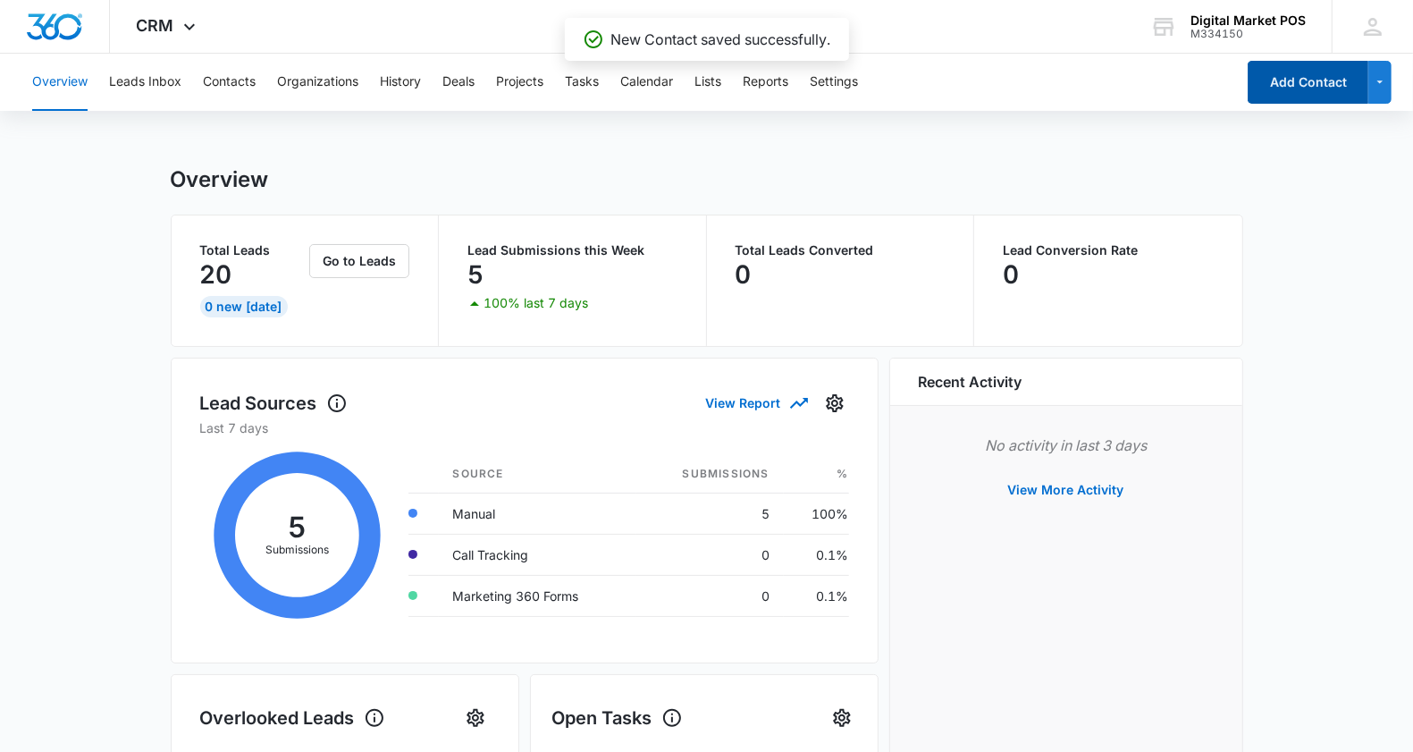
scroll to position [0, 0]
